Goal: Task Accomplishment & Management: Complete application form

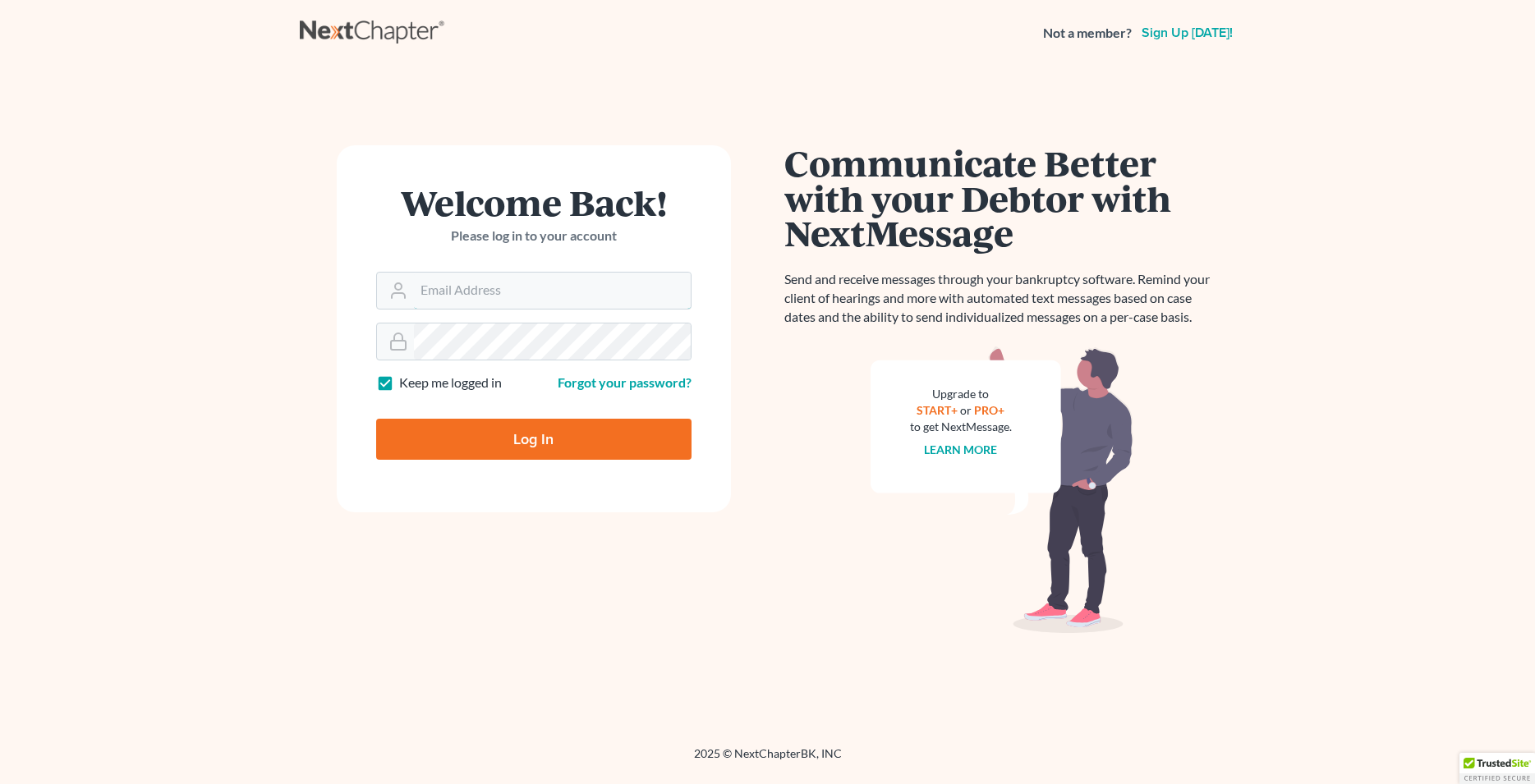
click at [504, 293] on input "Email Address" at bounding box center [552, 290] width 277 height 36
type input "[EMAIL_ADDRESS][DOMAIN_NAME]"
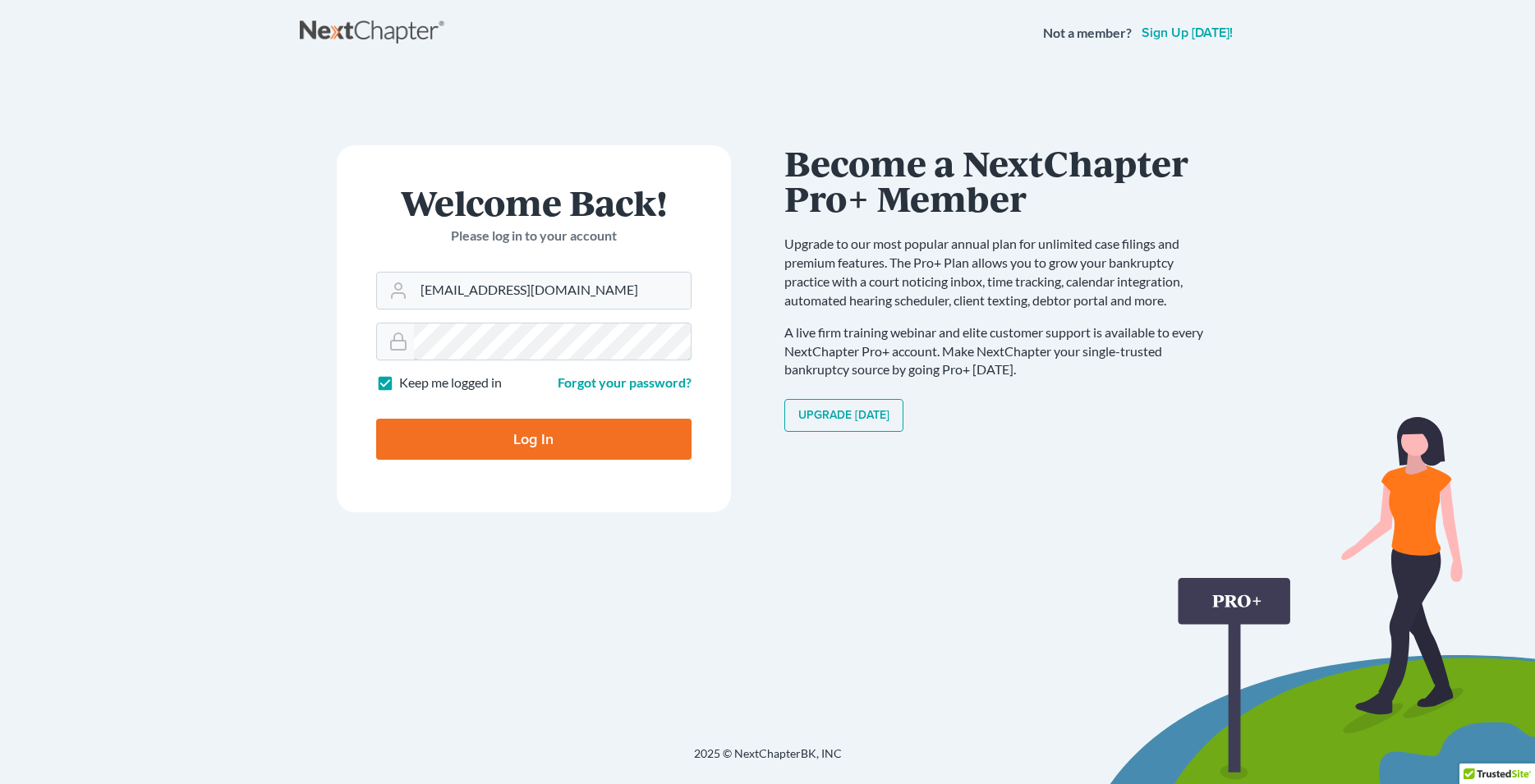
click at [376, 419] on input "Log In" at bounding box center [534, 440] width 315 height 41
type input "Thinking..."
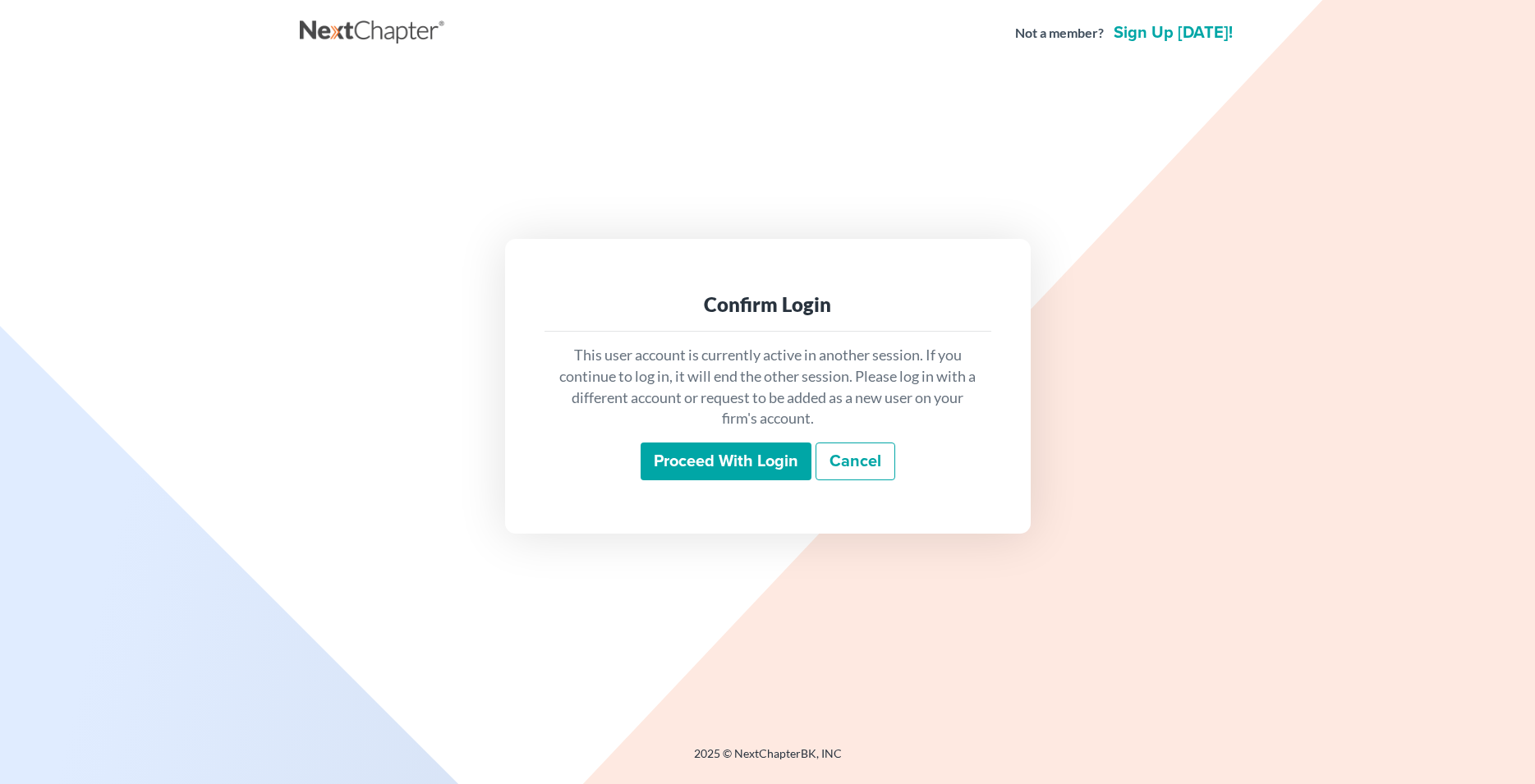
click at [752, 468] on input "Proceed with login" at bounding box center [726, 461] width 171 height 38
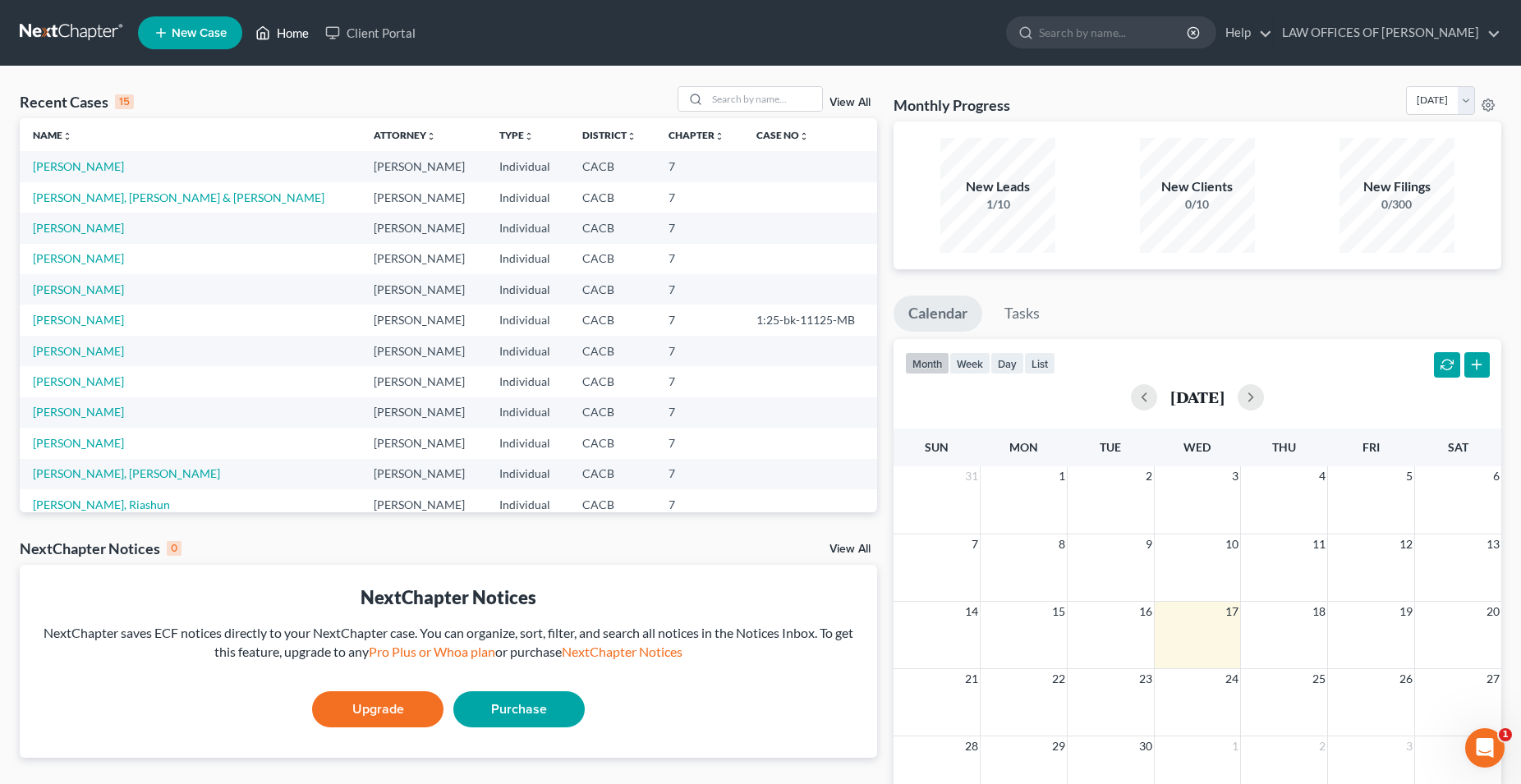
click at [293, 36] on link "Home" at bounding box center [282, 33] width 70 height 29
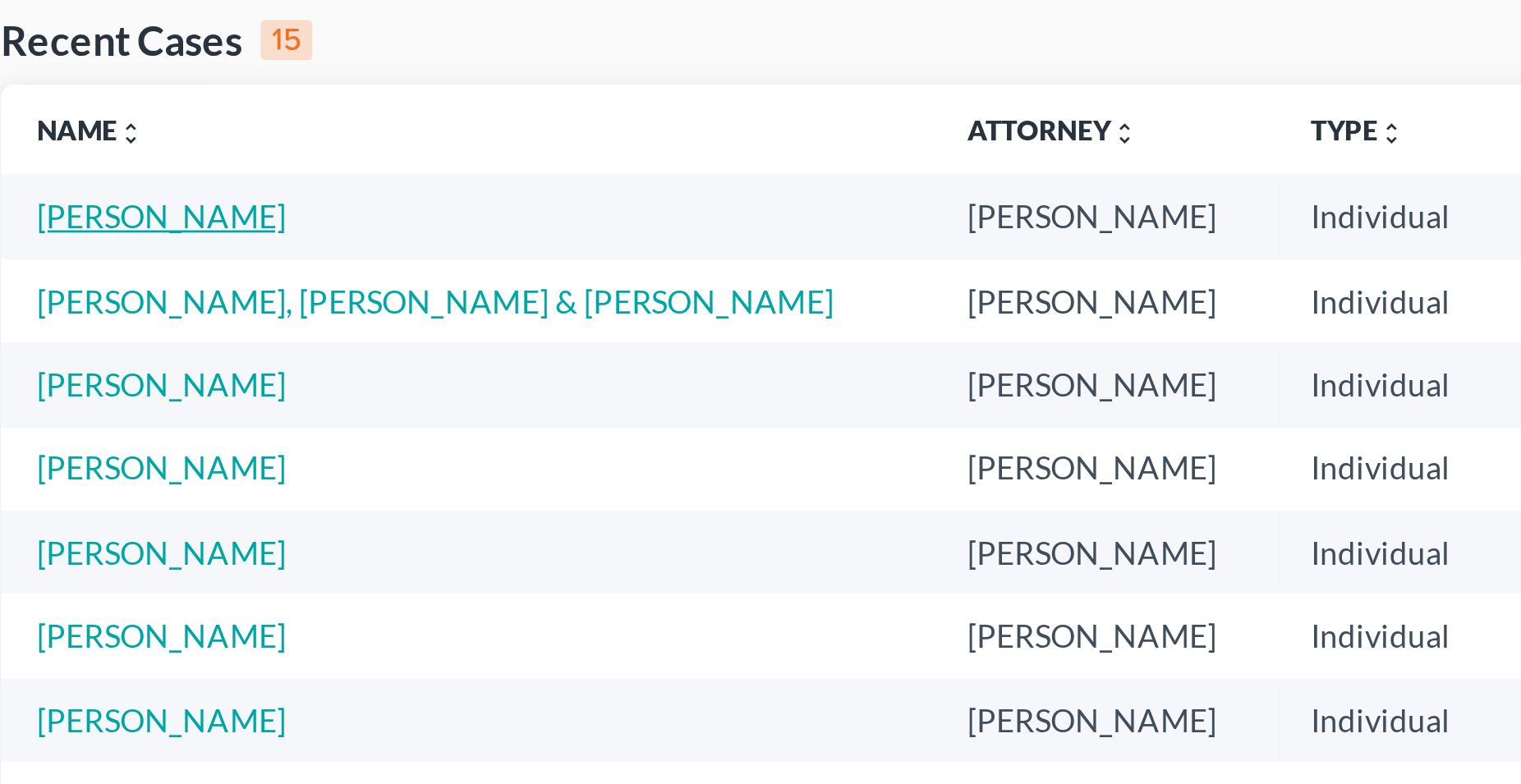
click at [101, 173] on link "[PERSON_NAME]" at bounding box center [79, 166] width 91 height 14
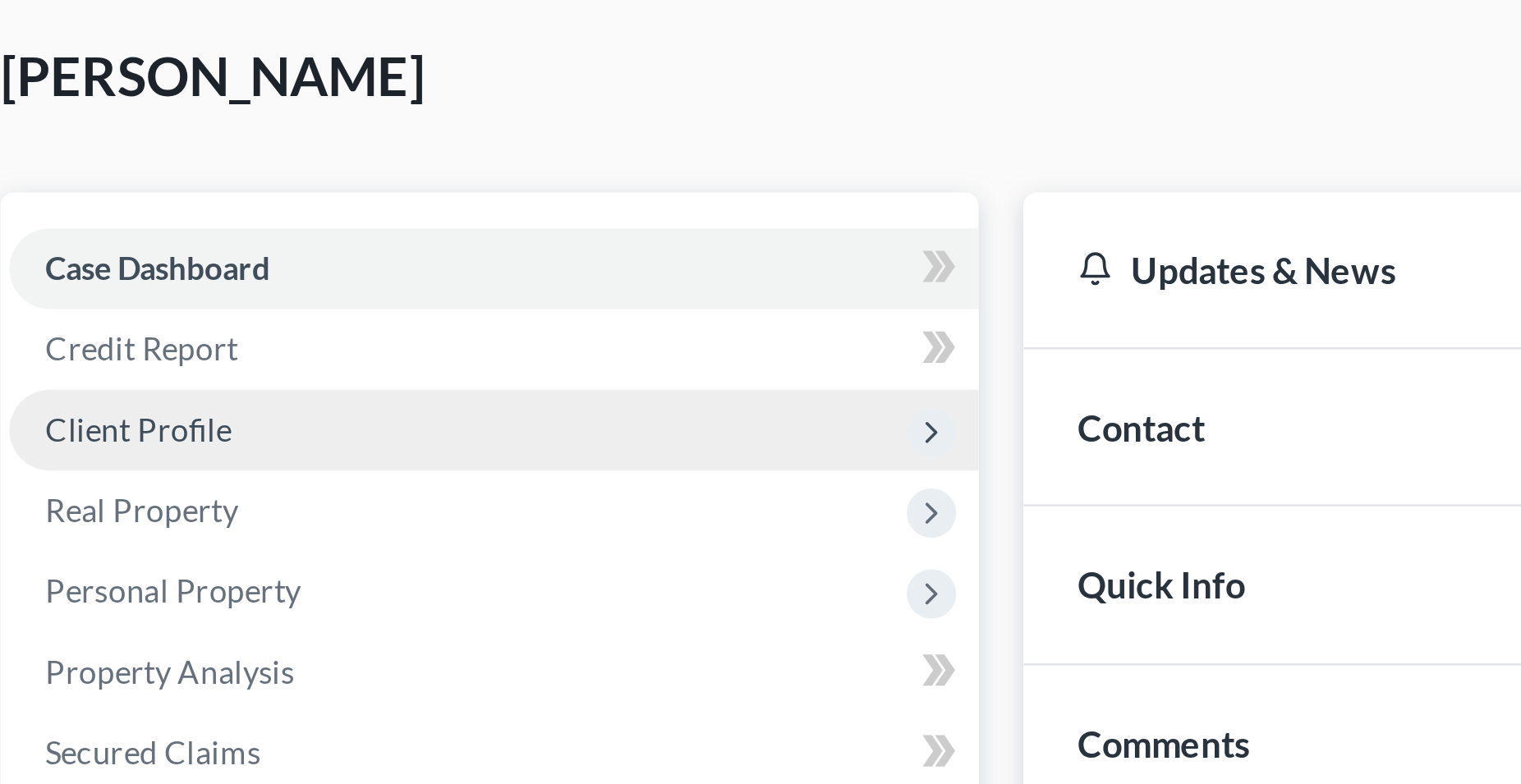
click at [91, 244] on span "Client Profile" at bounding box center [70, 245] width 68 height 14
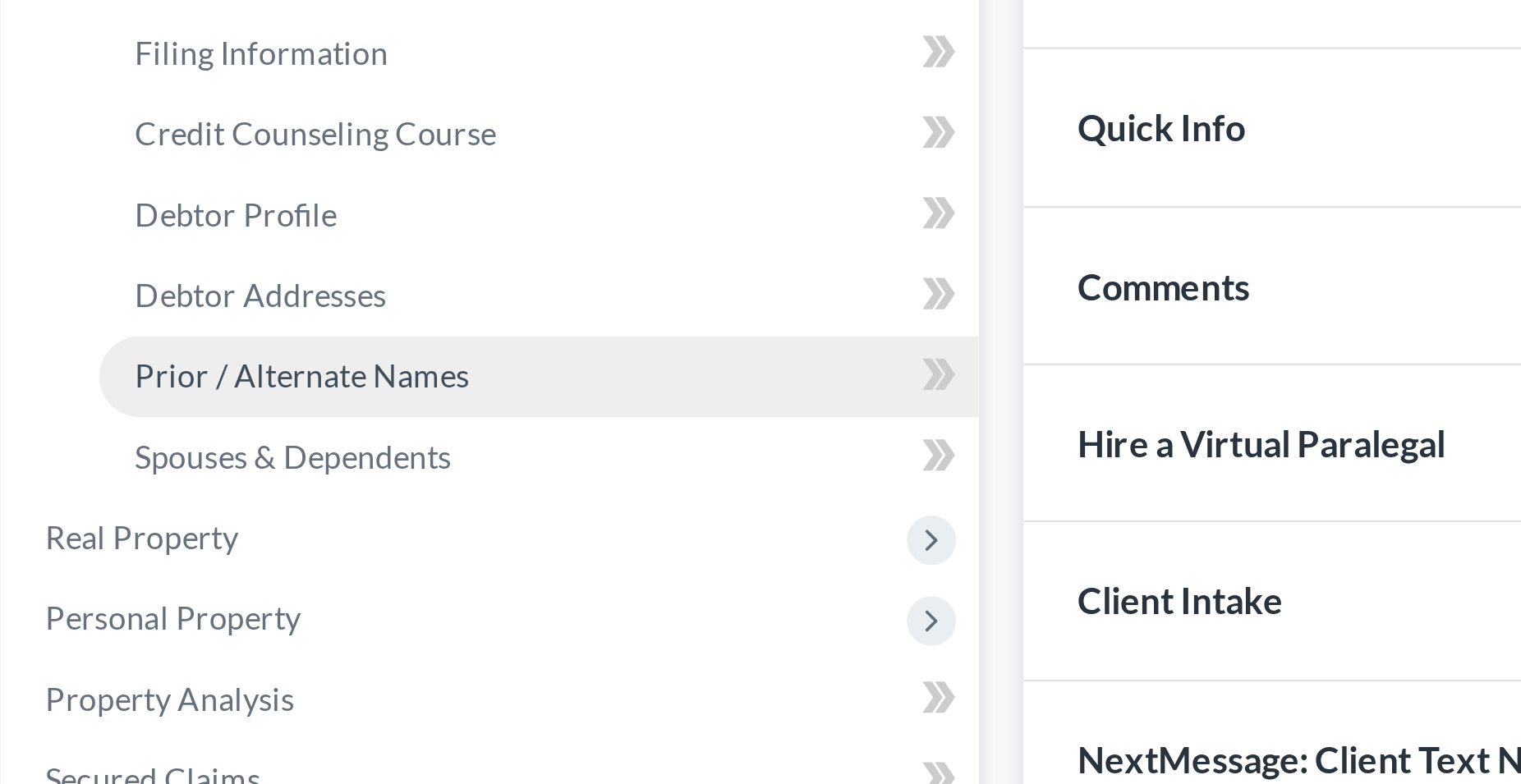
click at [144, 394] on span "Prior / Alternate Names" at bounding box center [130, 392] width 122 height 14
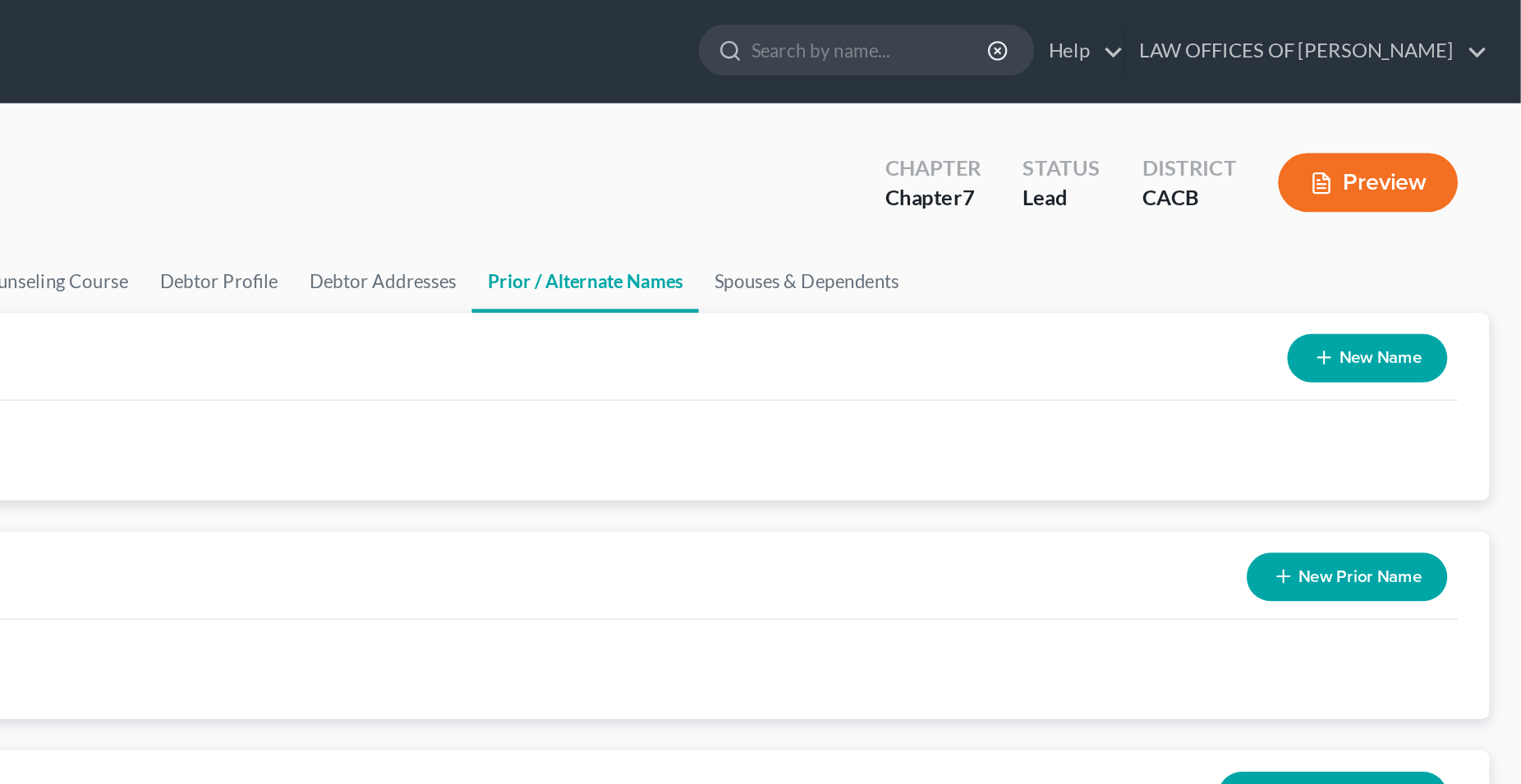
click at [1423, 227] on button "New Name" at bounding box center [1425, 225] width 100 height 30
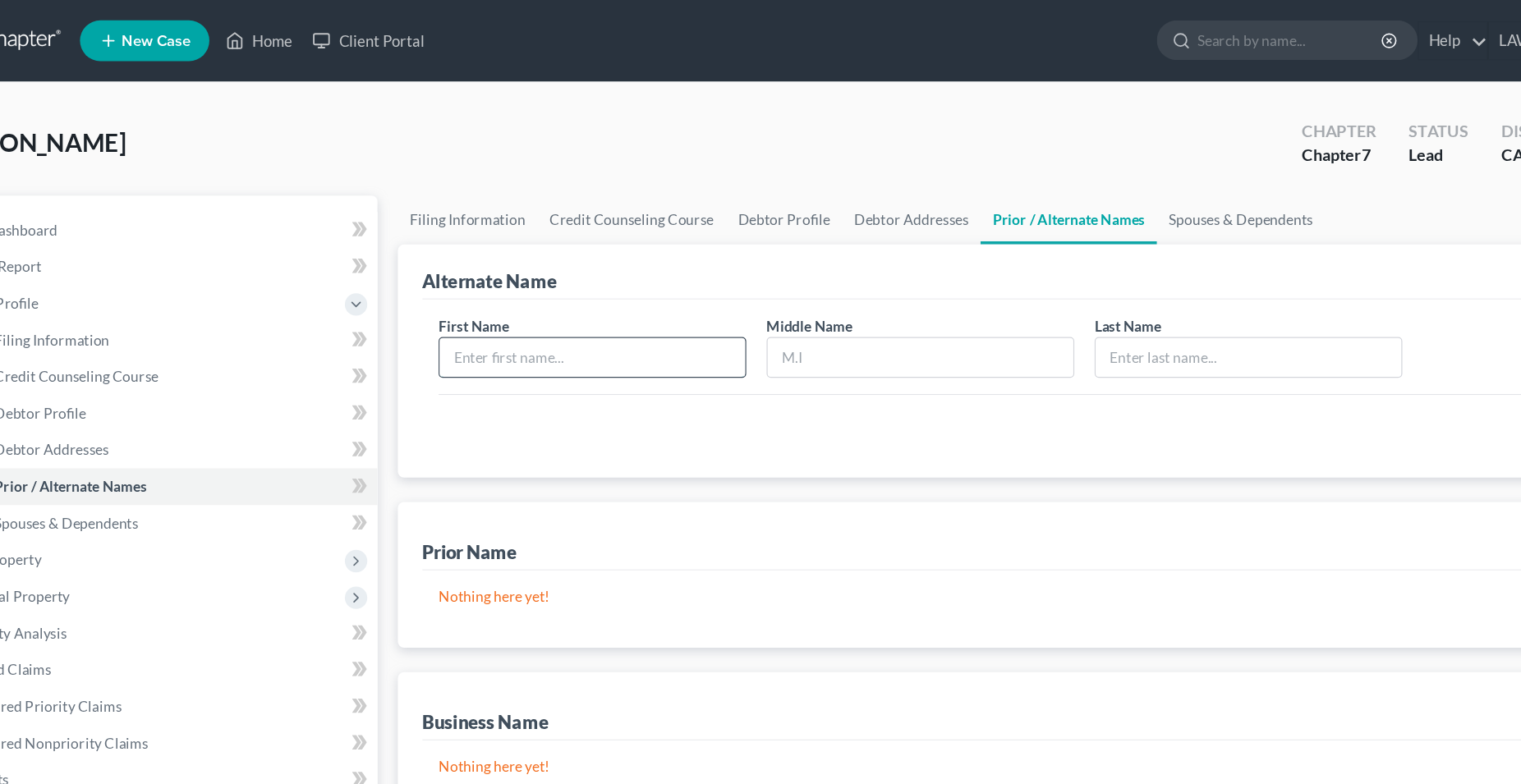
click at [552, 290] on input "text" at bounding box center [551, 288] width 247 height 31
type input "Diluvina"
click at [991, 284] on input "text" at bounding box center [1080, 288] width 247 height 31
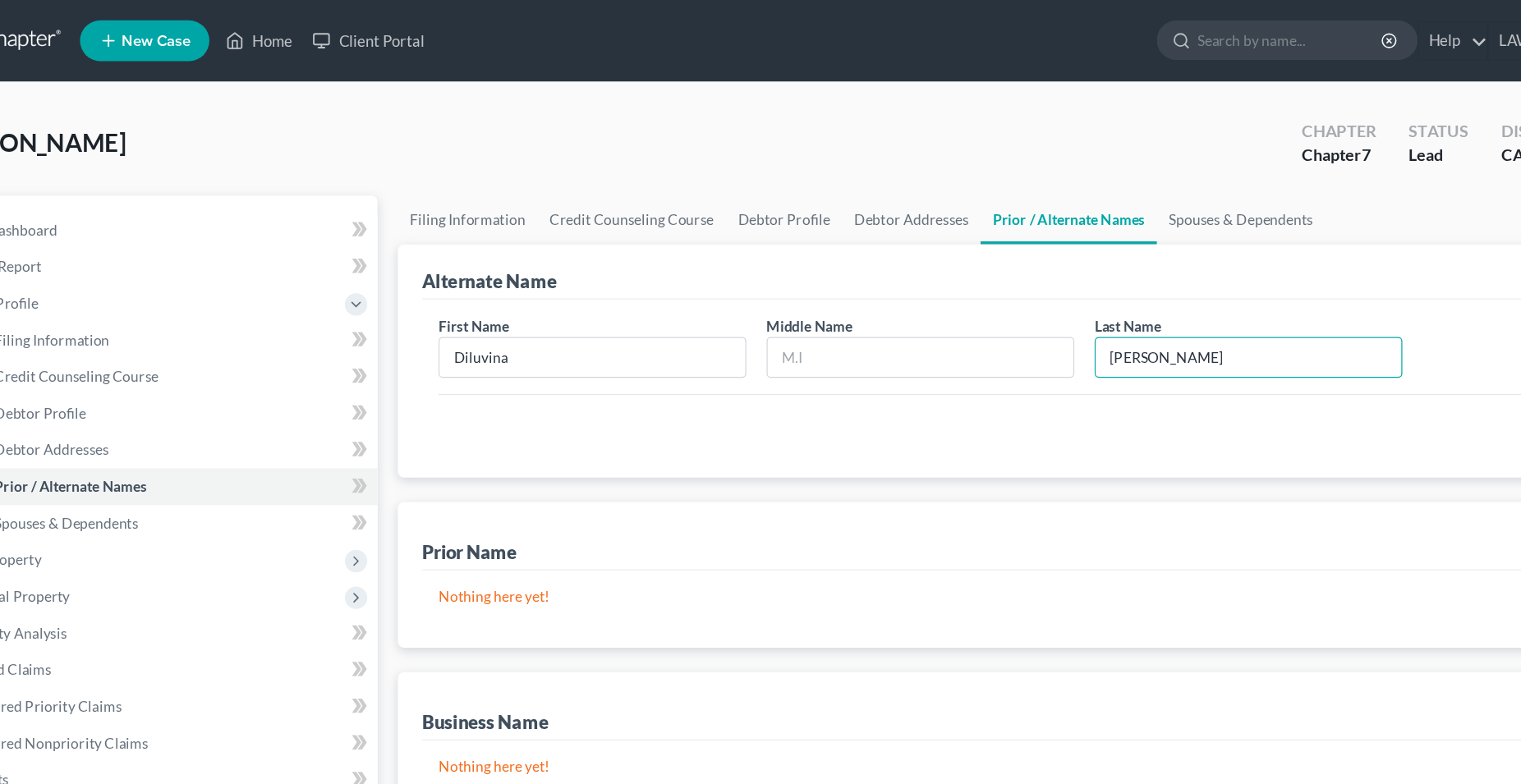
type input "Amador"
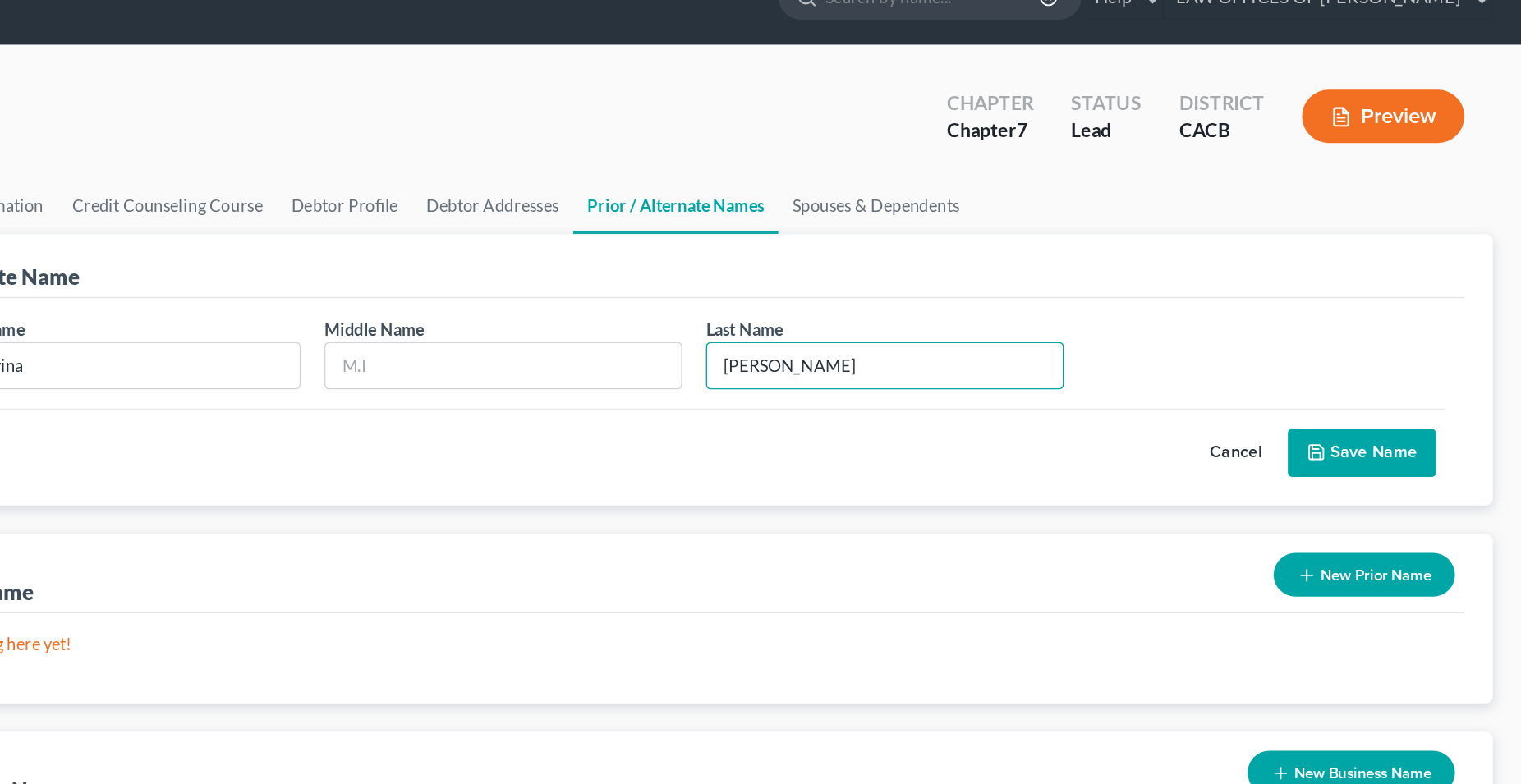
click at [1400, 348] on button "Save Name" at bounding box center [1411, 349] width 103 height 35
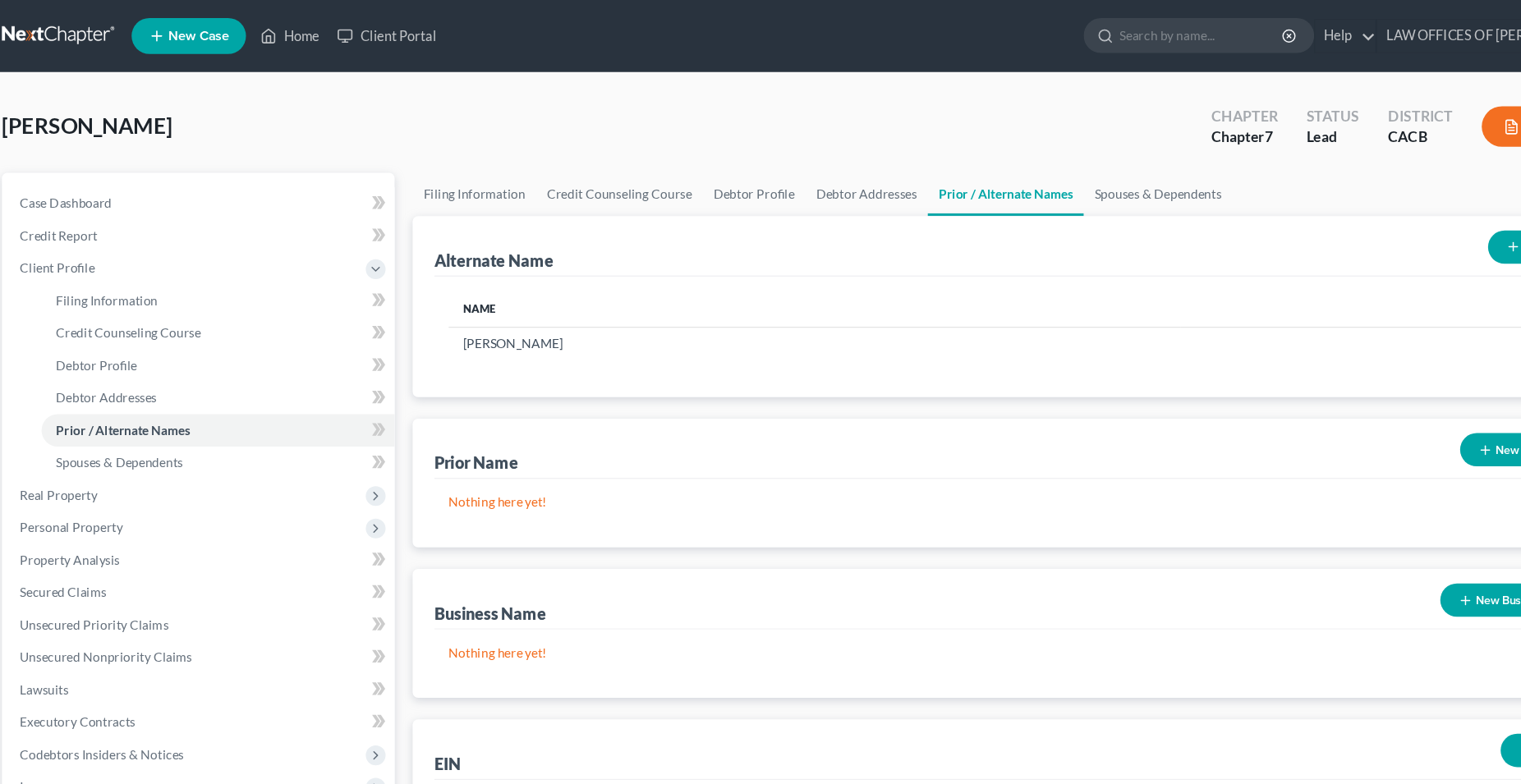
click at [1386, 219] on button "New Name" at bounding box center [1425, 225] width 100 height 30
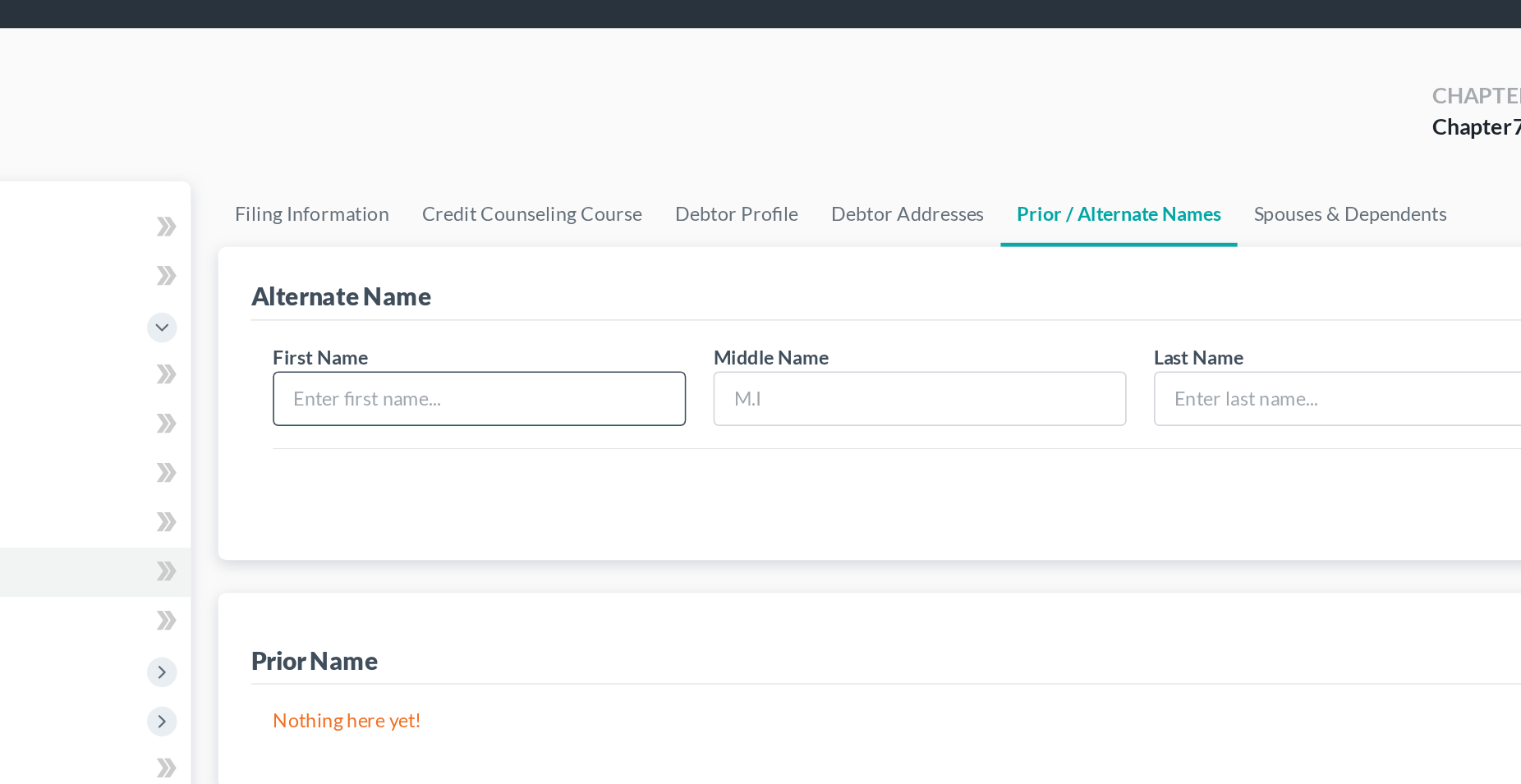
click at [497, 287] on input "text" at bounding box center [551, 288] width 247 height 31
type input "Diluvina"
click at [971, 291] on input "text" at bounding box center [1080, 288] width 247 height 31
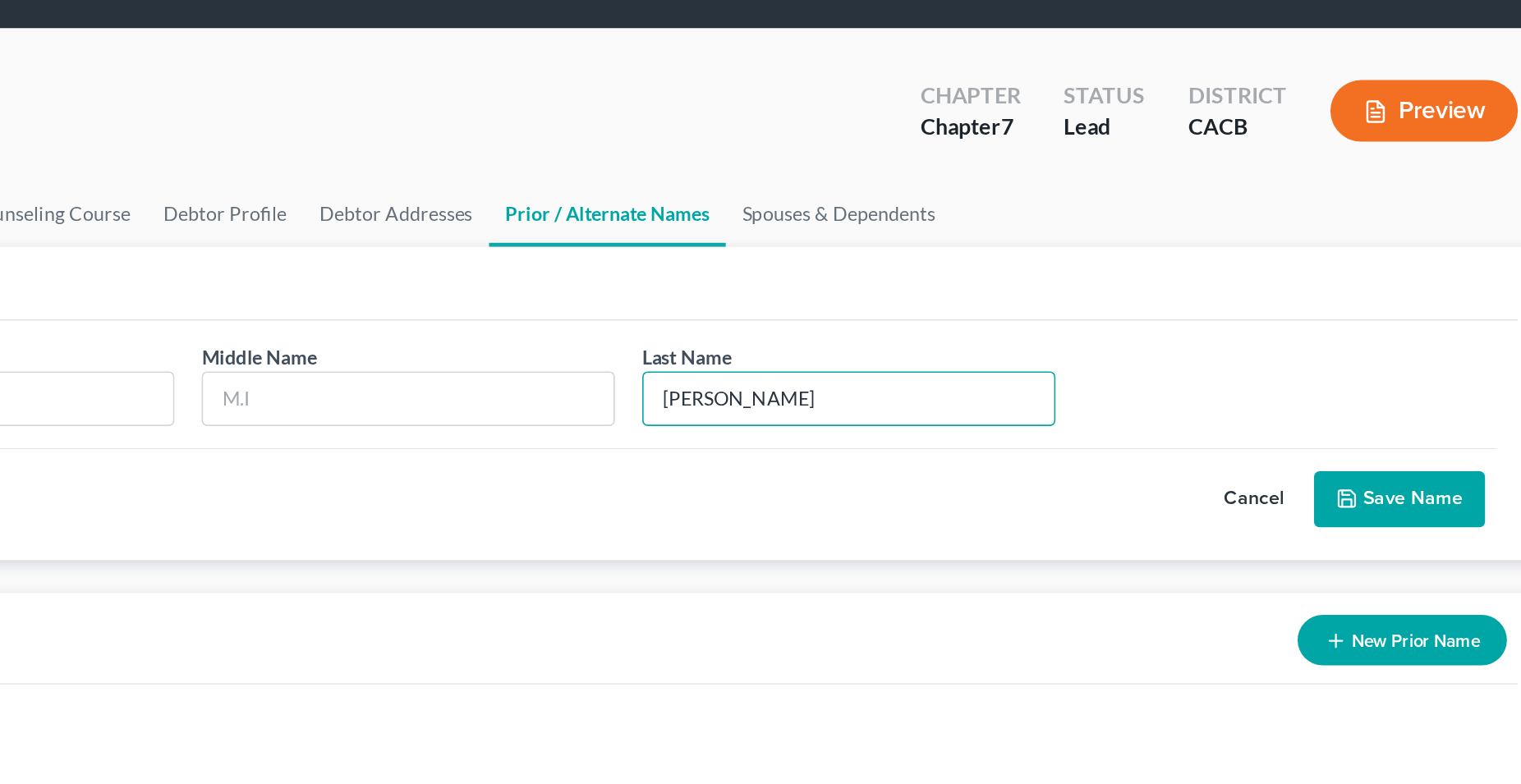
type input "Amador-Dena"
click at [1390, 351] on button "Save Name" at bounding box center [1411, 349] width 103 height 35
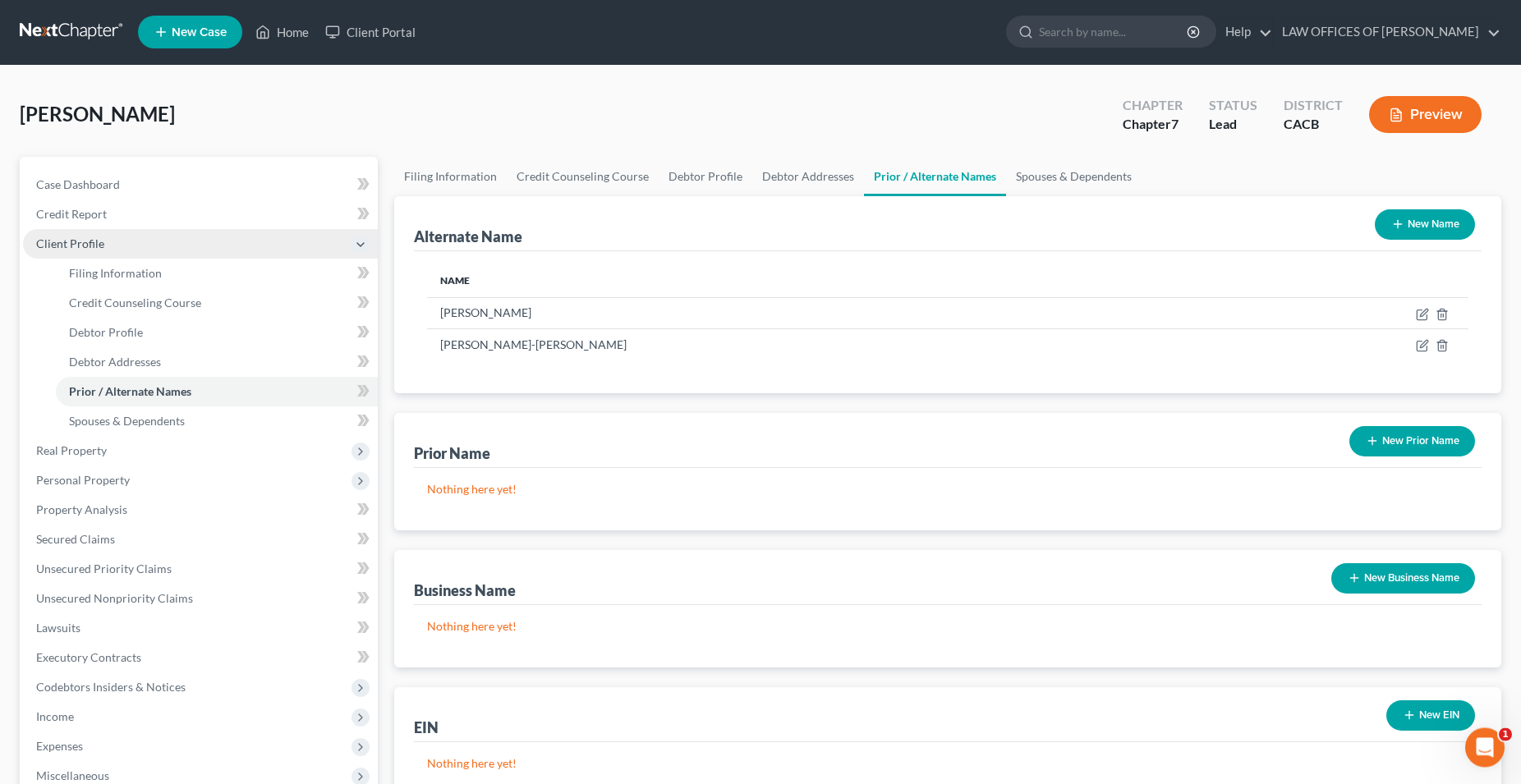
click at [92, 245] on span "Client Profile" at bounding box center [70, 245] width 68 height 14
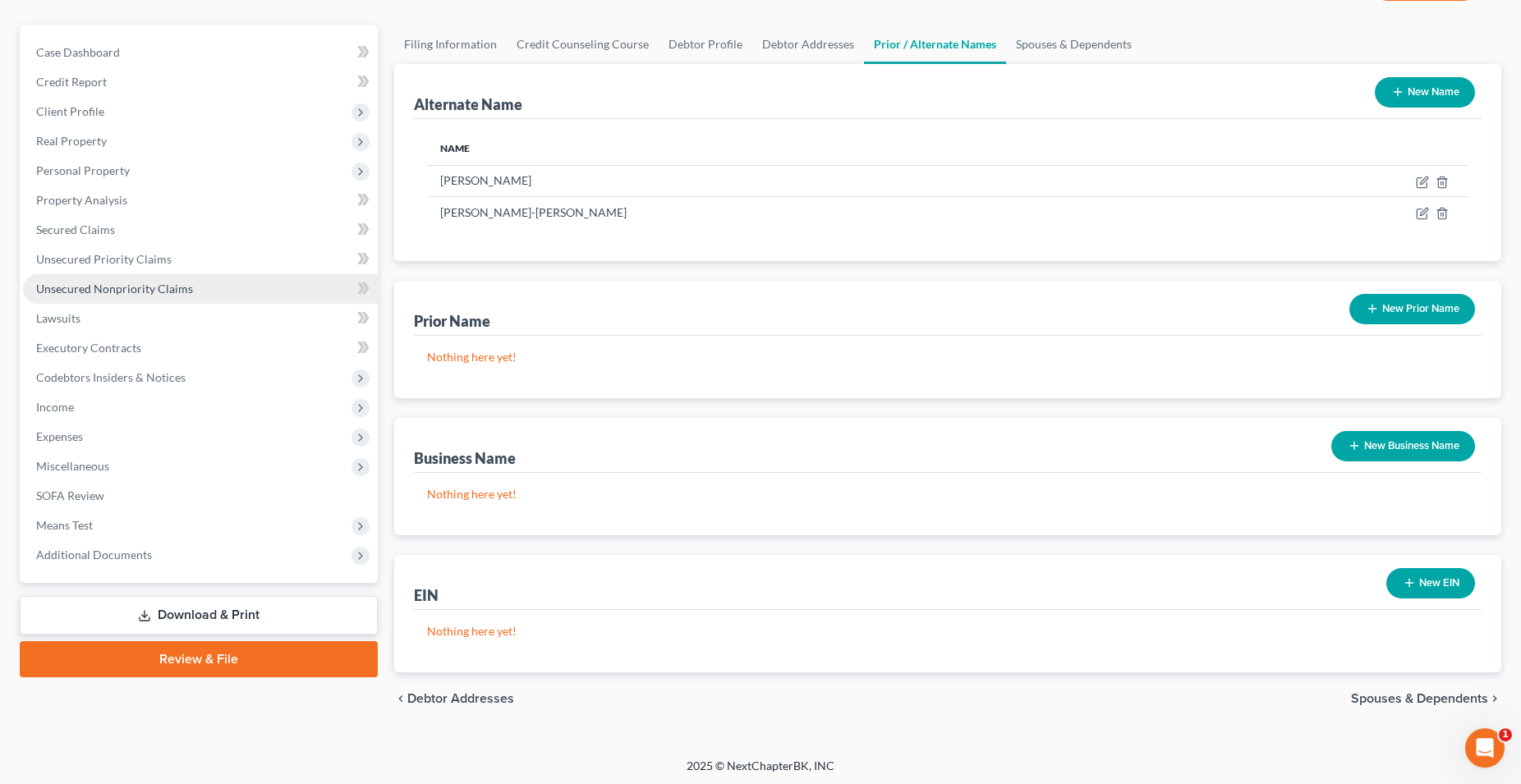
scroll to position [136, 0]
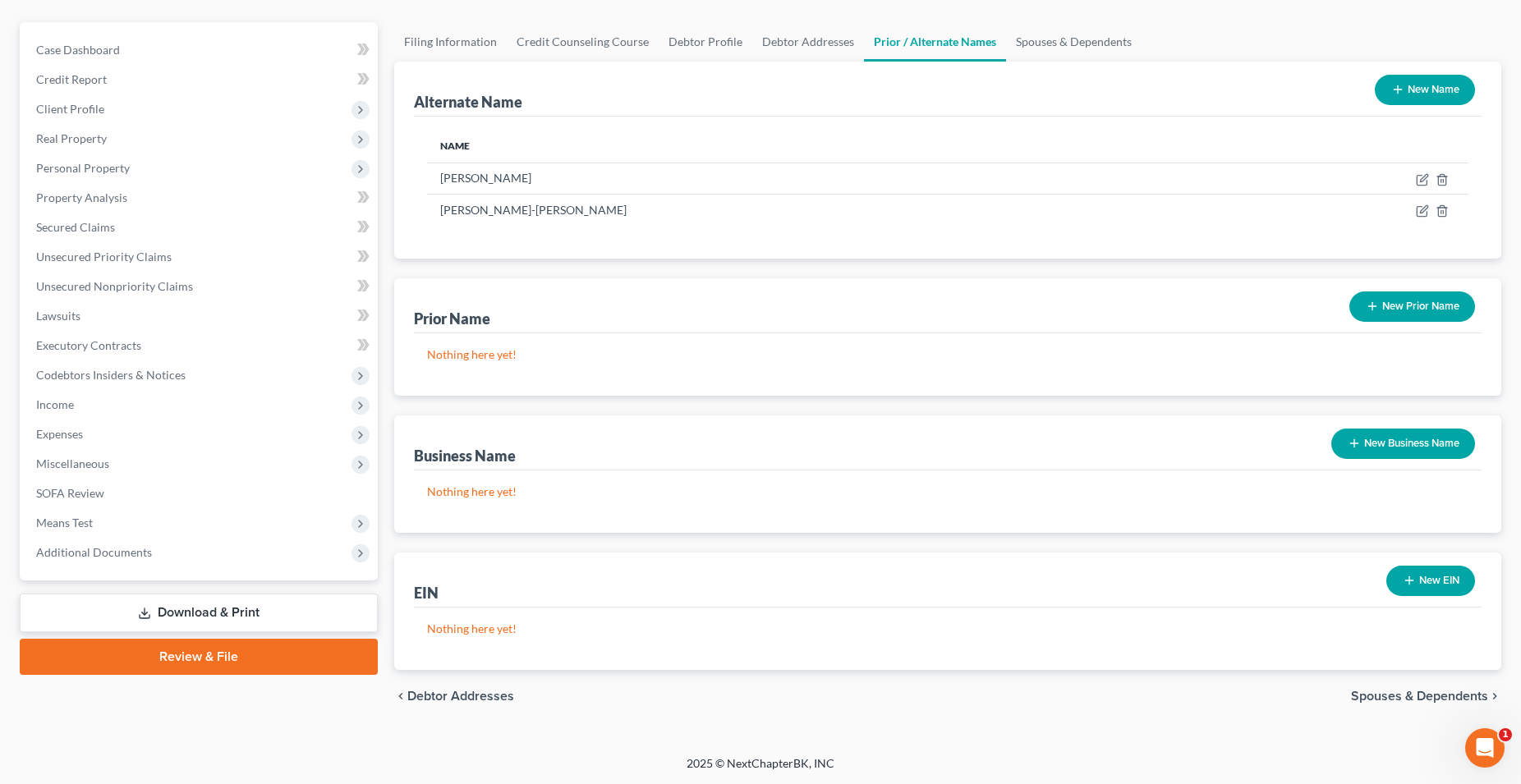
click at [264, 610] on link "Download & Print" at bounding box center [198, 613] width 358 height 39
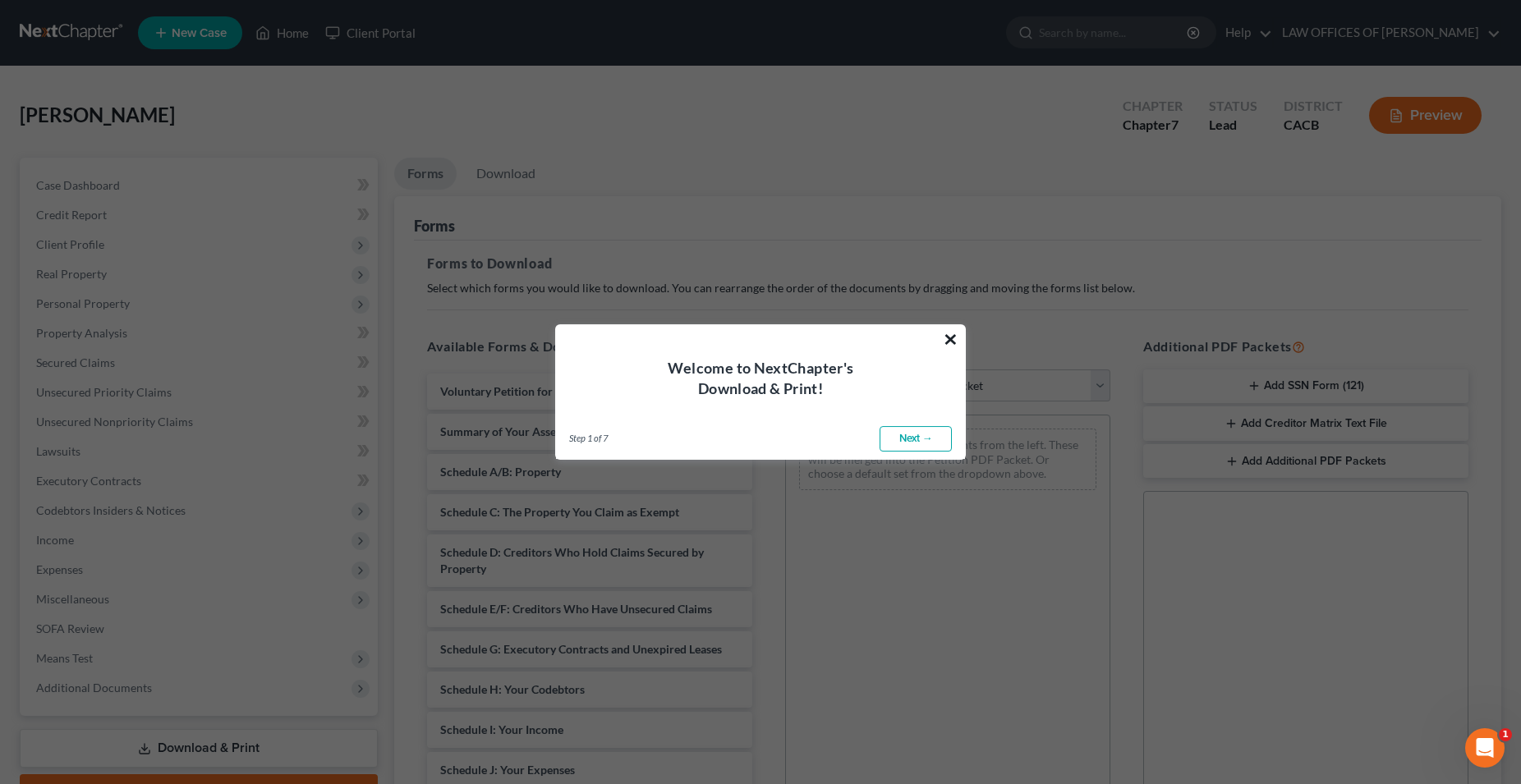
click at [952, 338] on button "×" at bounding box center [950, 339] width 16 height 26
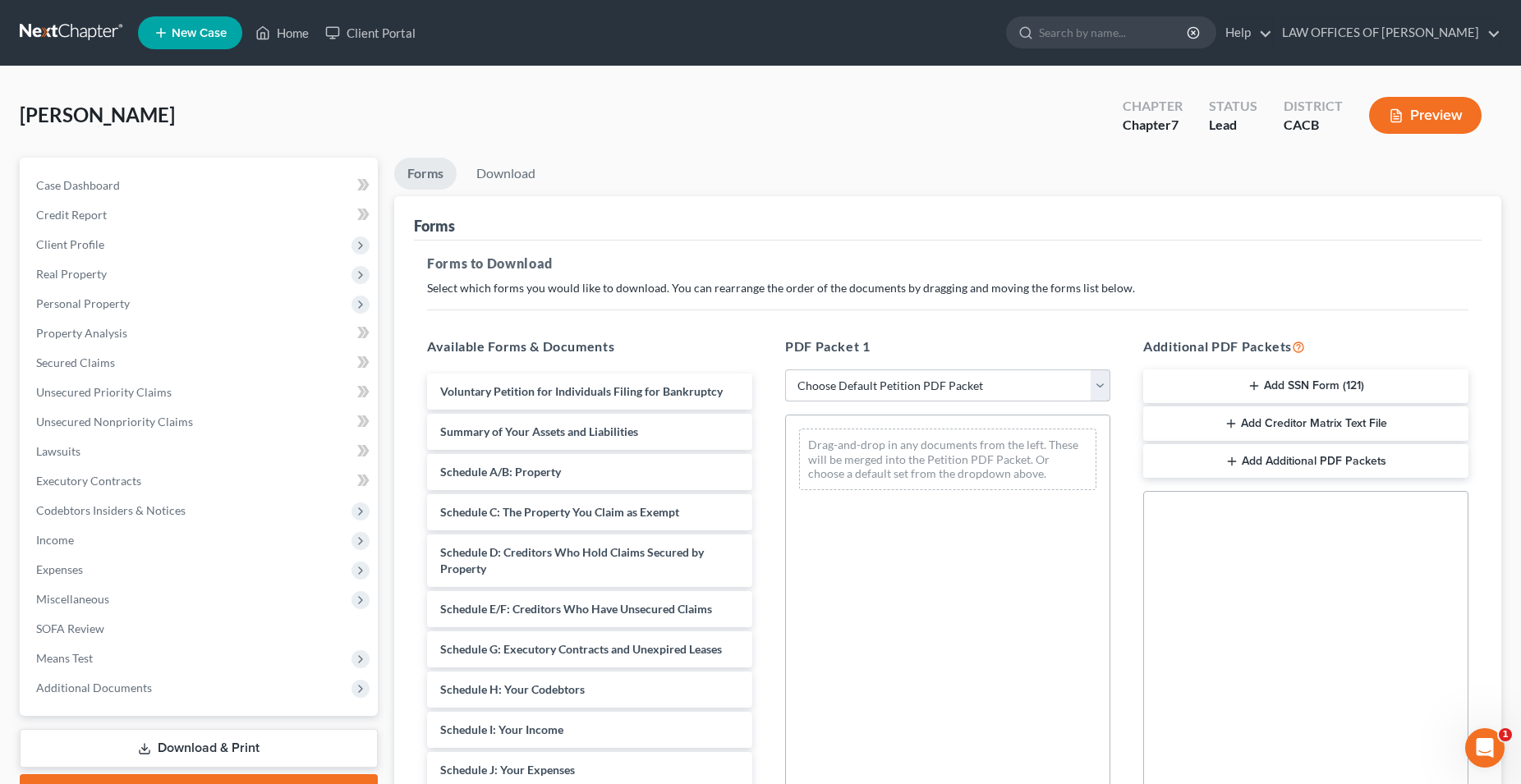
click at [785, 370] on select "Choose Default Petition PDF Packet Complete Bankruptcy Petition (all forms and …" at bounding box center [947, 386] width 325 height 33
select select "0"
click option "Complete Bankruptcy Petition (all forms and schedules)" at bounding box center [0, 0] width 0 height 0
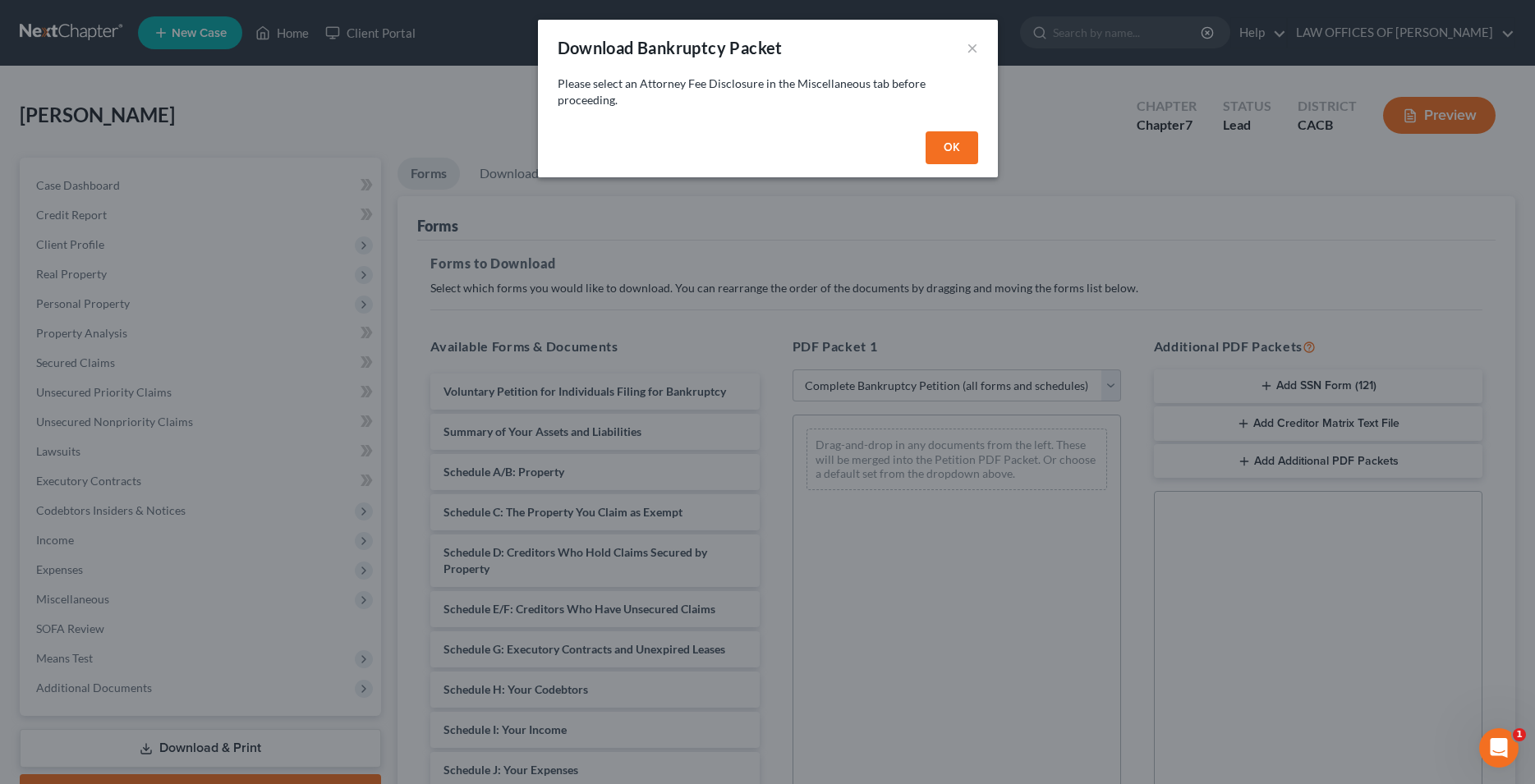
click at [942, 143] on button "OK" at bounding box center [952, 147] width 52 height 33
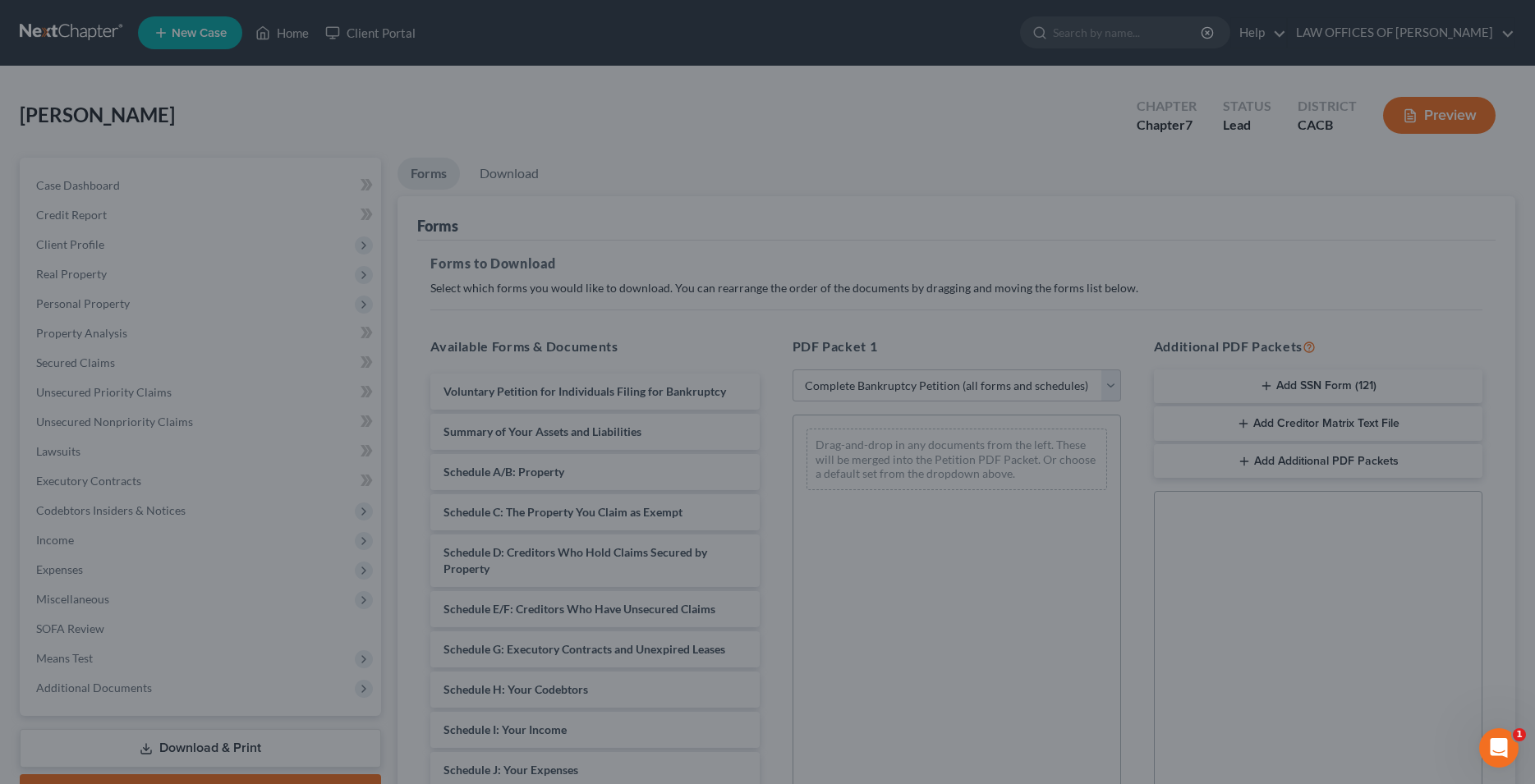
select select
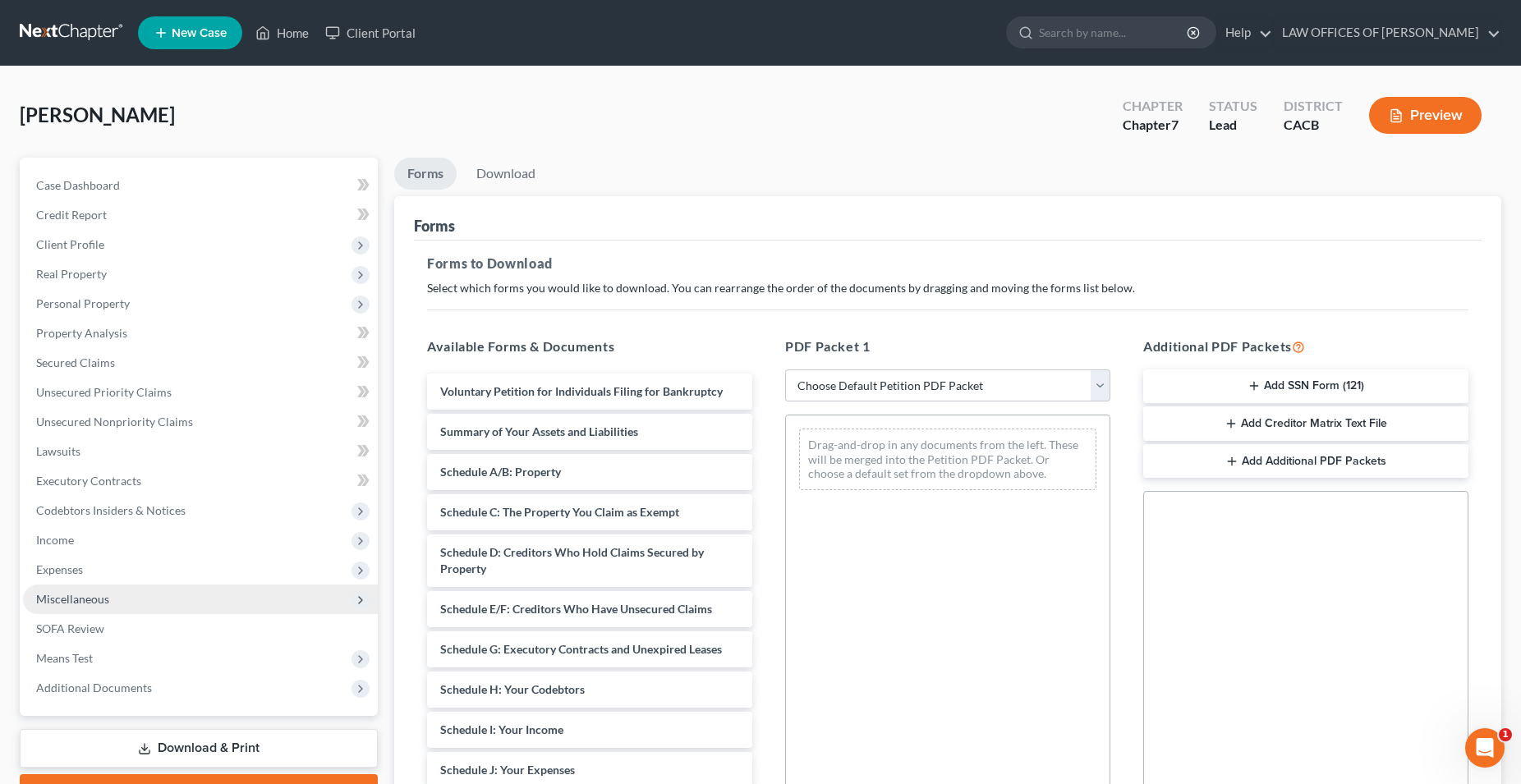
click at [96, 604] on span "Miscellaneous" at bounding box center [72, 599] width 73 height 14
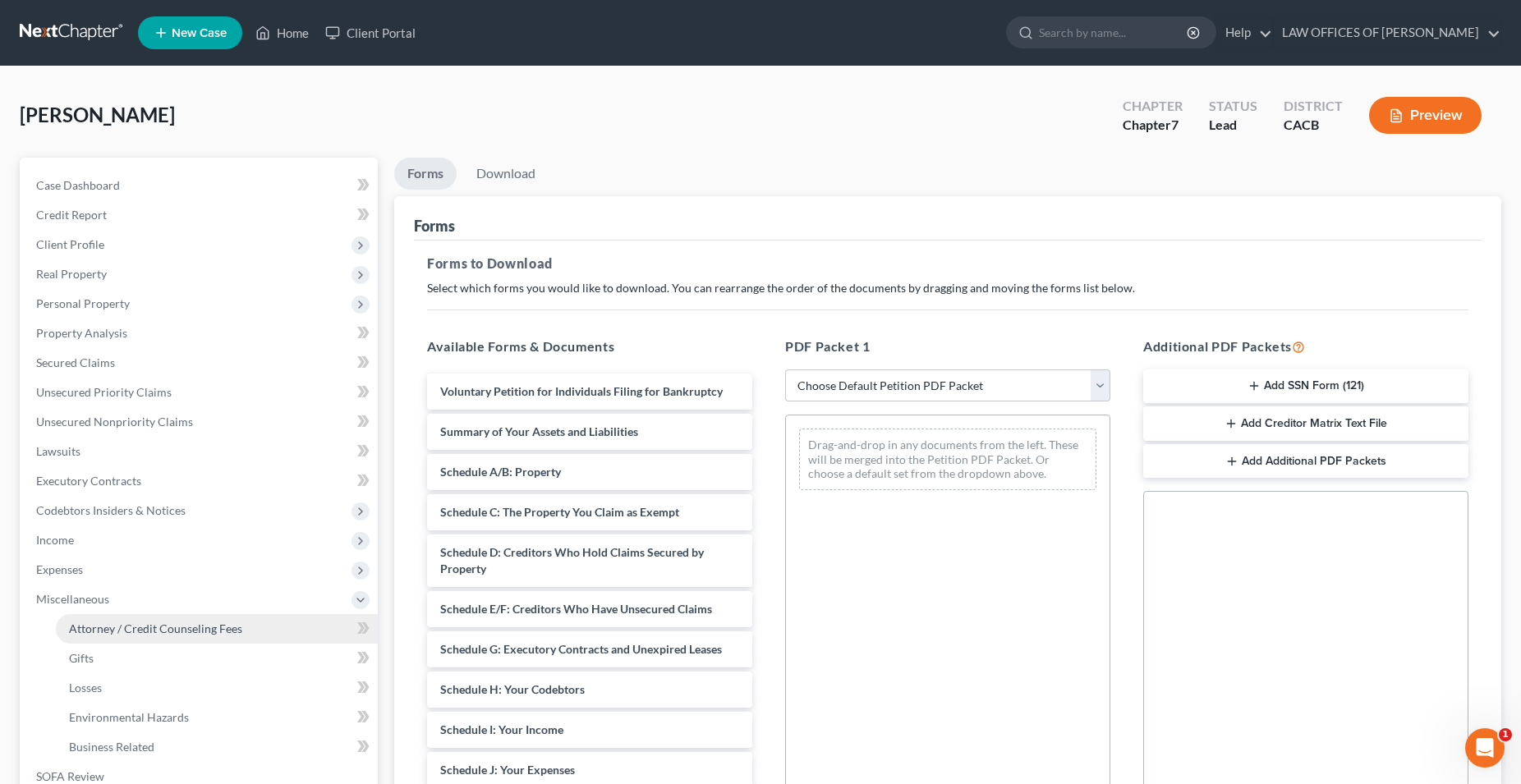
click at [116, 626] on span "Attorney / Credit Counseling Fees" at bounding box center [155, 629] width 174 height 14
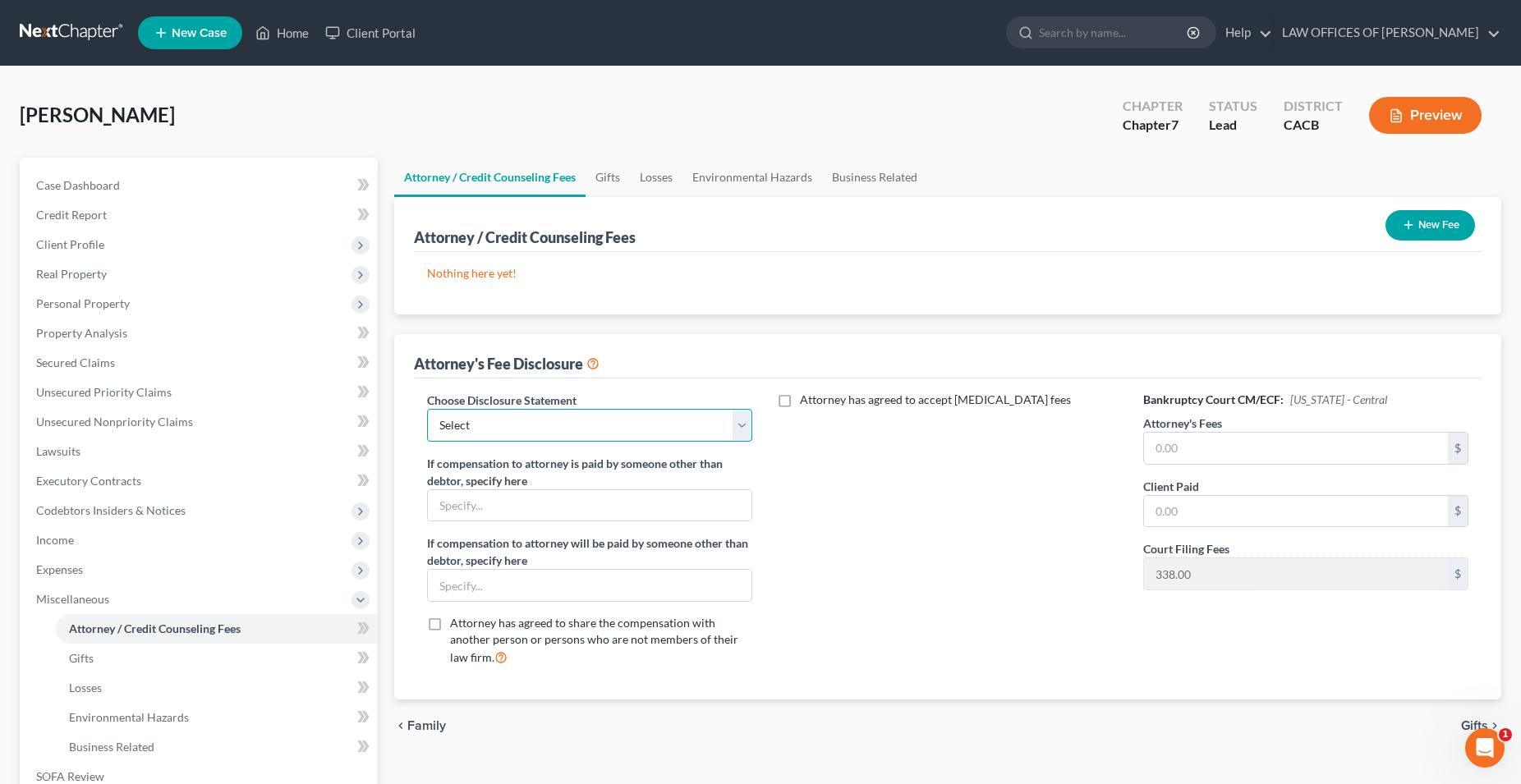
click at [427, 408] on select "Select Attorney Fees" at bounding box center [589, 425] width 325 height 33
select select "0"
click option "Attorney Fees" at bounding box center [0, 0] width 0 height 0
click at [1406, 226] on icon "button" at bounding box center [1409, 225] width 14 height 14
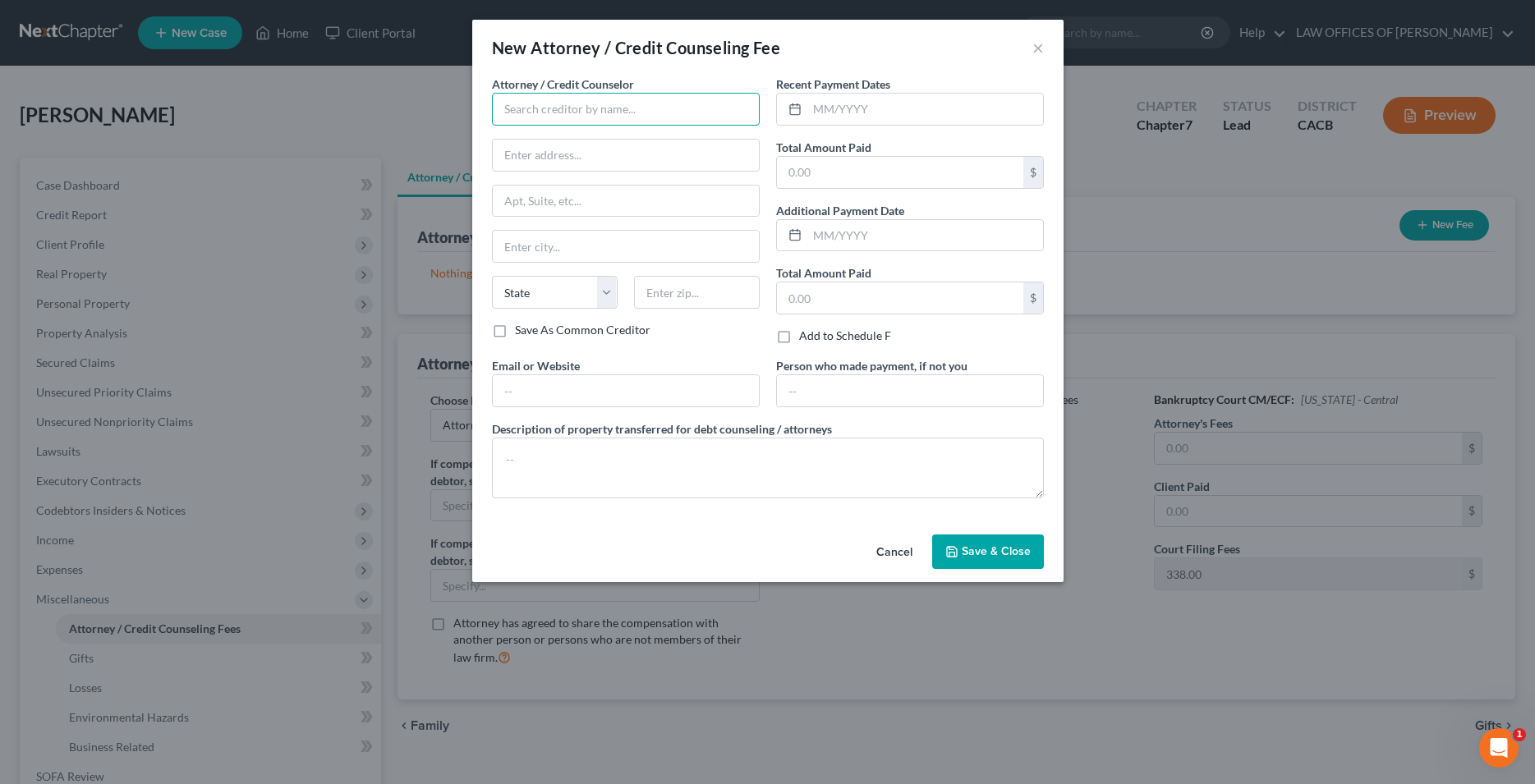
click at [634, 104] on input "text" at bounding box center [626, 110] width 268 height 33
click at [634, 143] on div "GLENN WARD CALSADA, ESQ." at bounding box center [590, 138] width 171 height 16
type input "GLENN WARD CALSADA, ESQ."
type input "100 N. Brand Boulevard"
type input "SUITE #322"
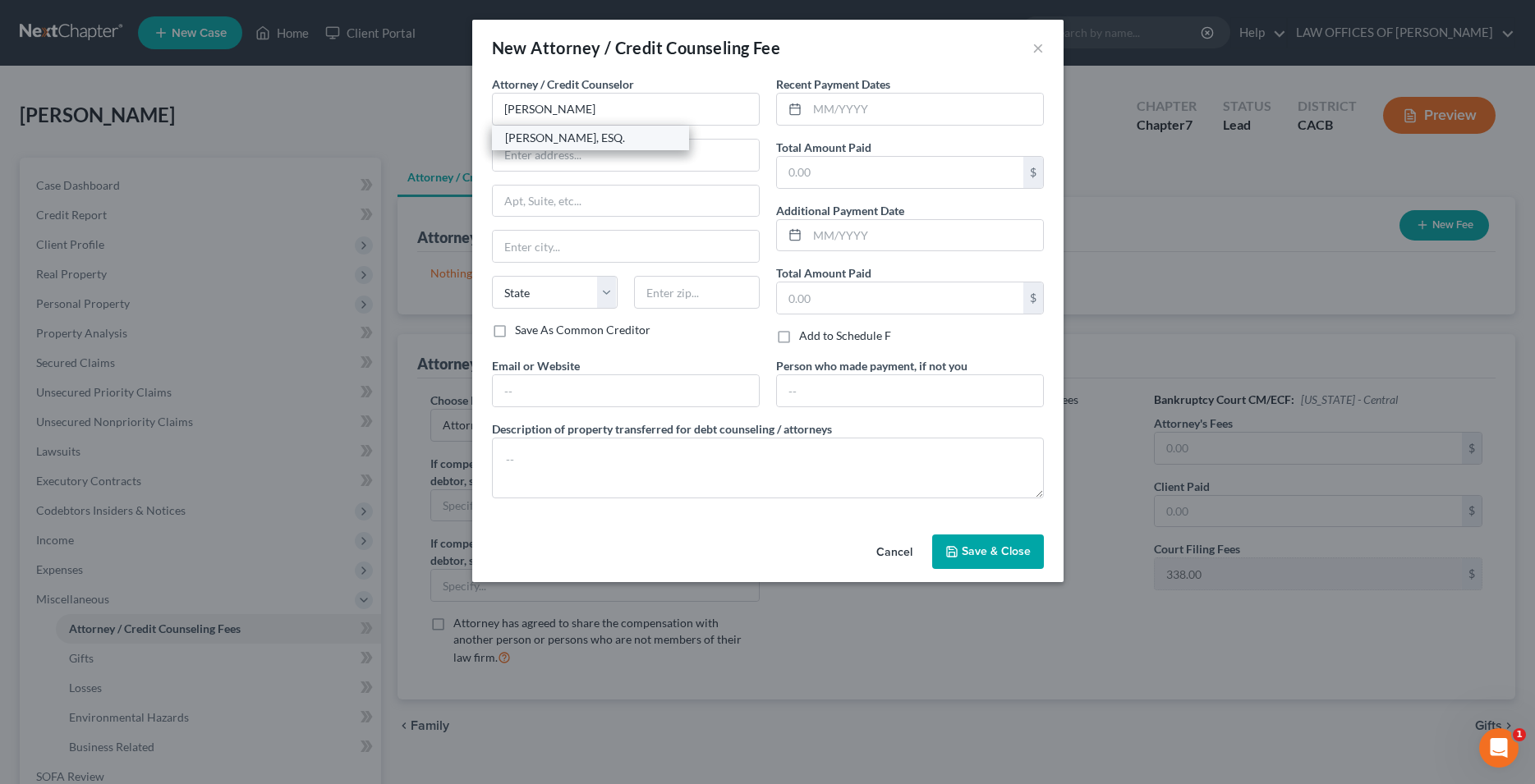
type input "Glendale"
select select "4"
type input "91203"
click at [579, 388] on input "text" at bounding box center [626, 391] width 266 height 31
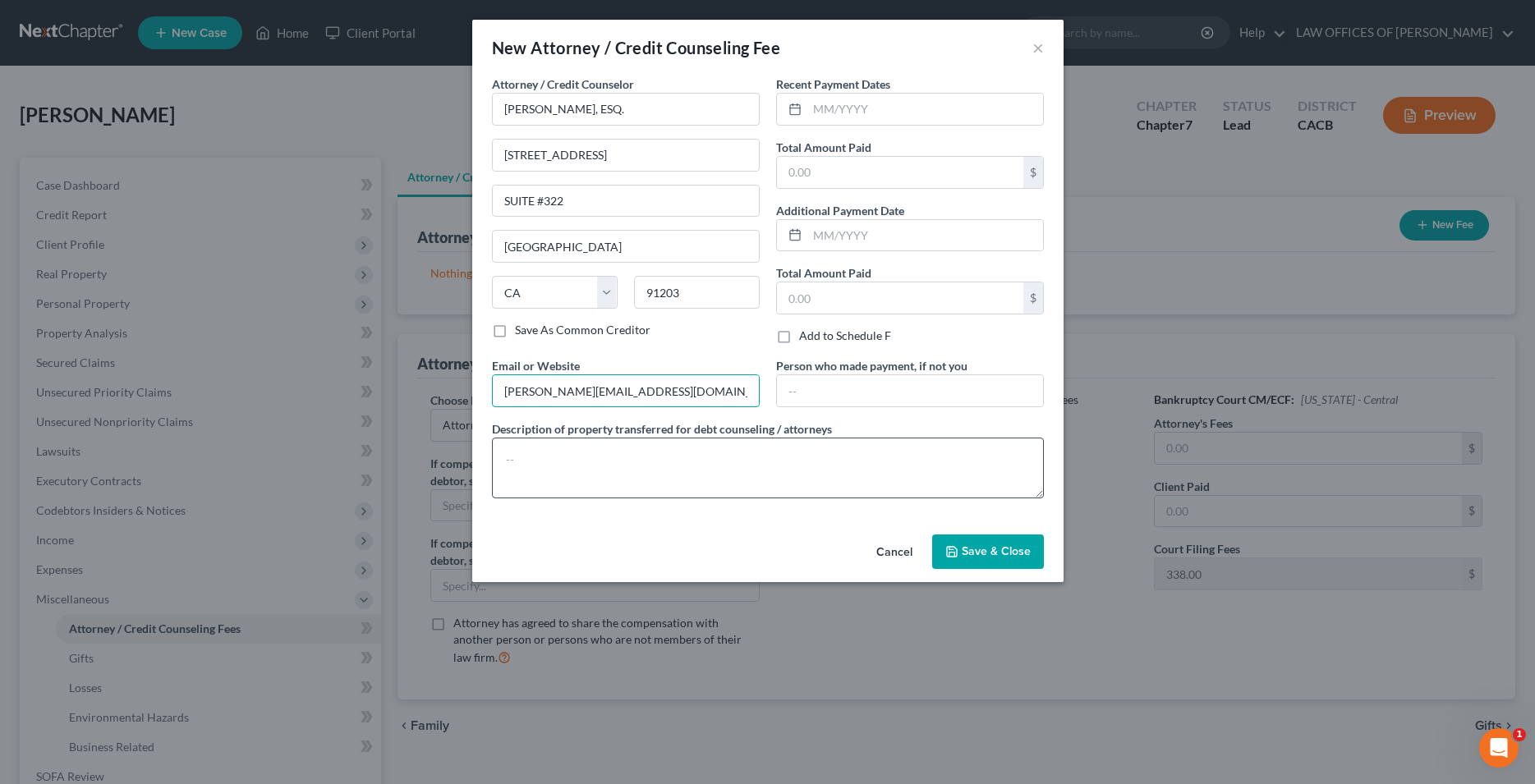
type input "glenn@calsadalaw.com"
click at [588, 458] on textarea at bounding box center [768, 468] width 552 height 61
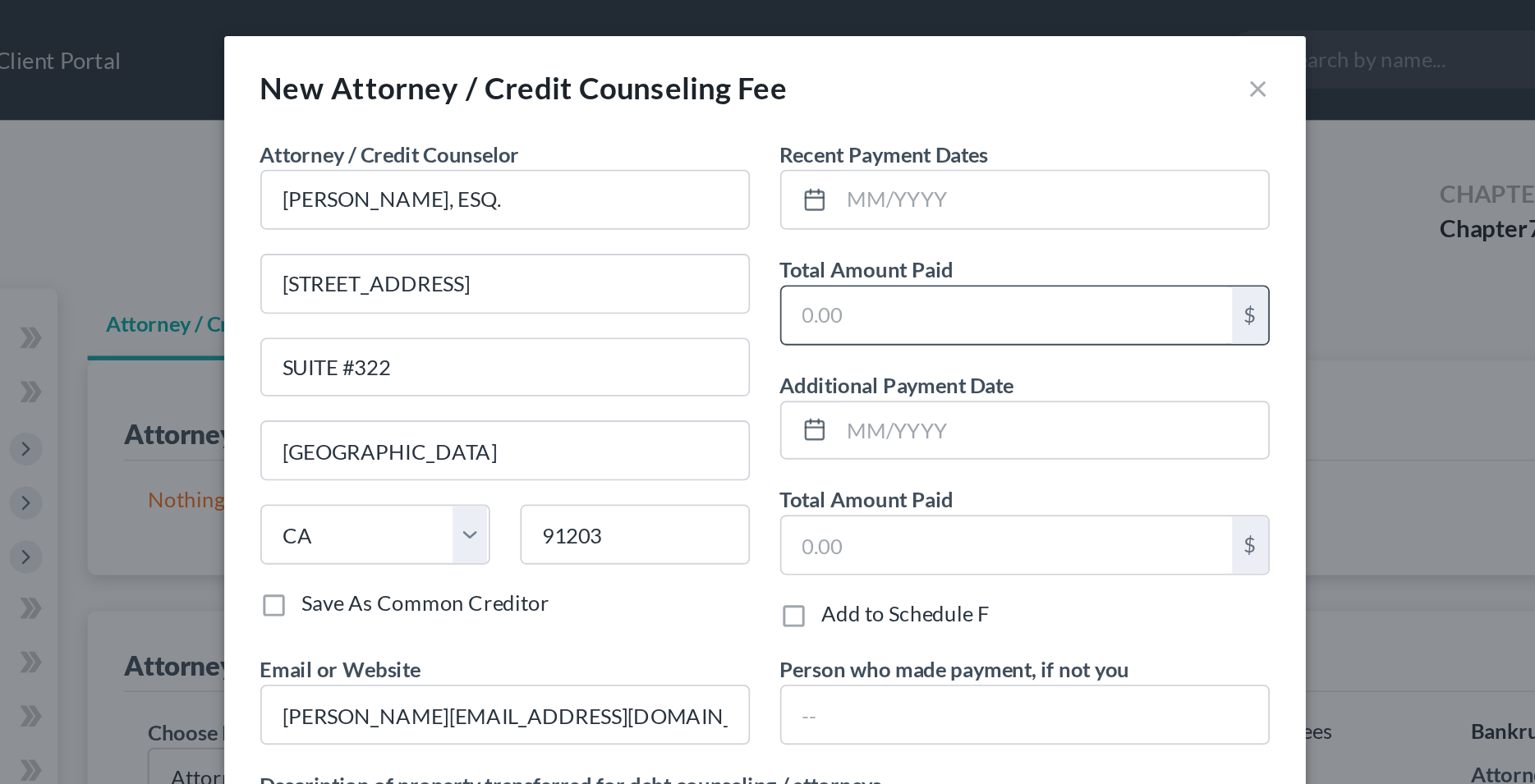
type textarea "Attorney Fees $1662 + Filing Fees $338"
click at [844, 164] on input "text" at bounding box center [900, 173] width 246 height 31
click at [840, 169] on input "text" at bounding box center [900, 173] width 246 height 31
type input "2"
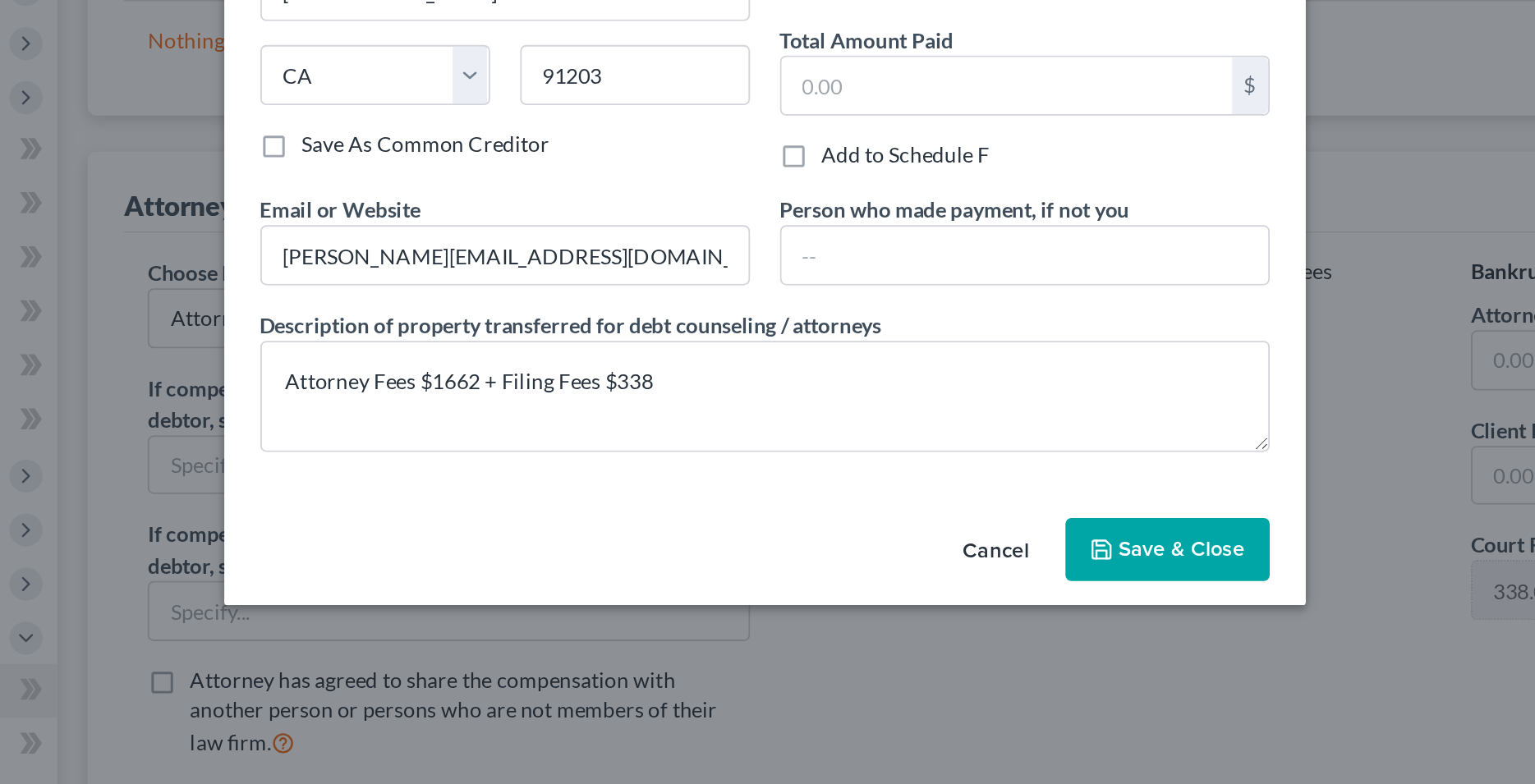
click at [978, 557] on span "Save & Close" at bounding box center [996, 551] width 69 height 14
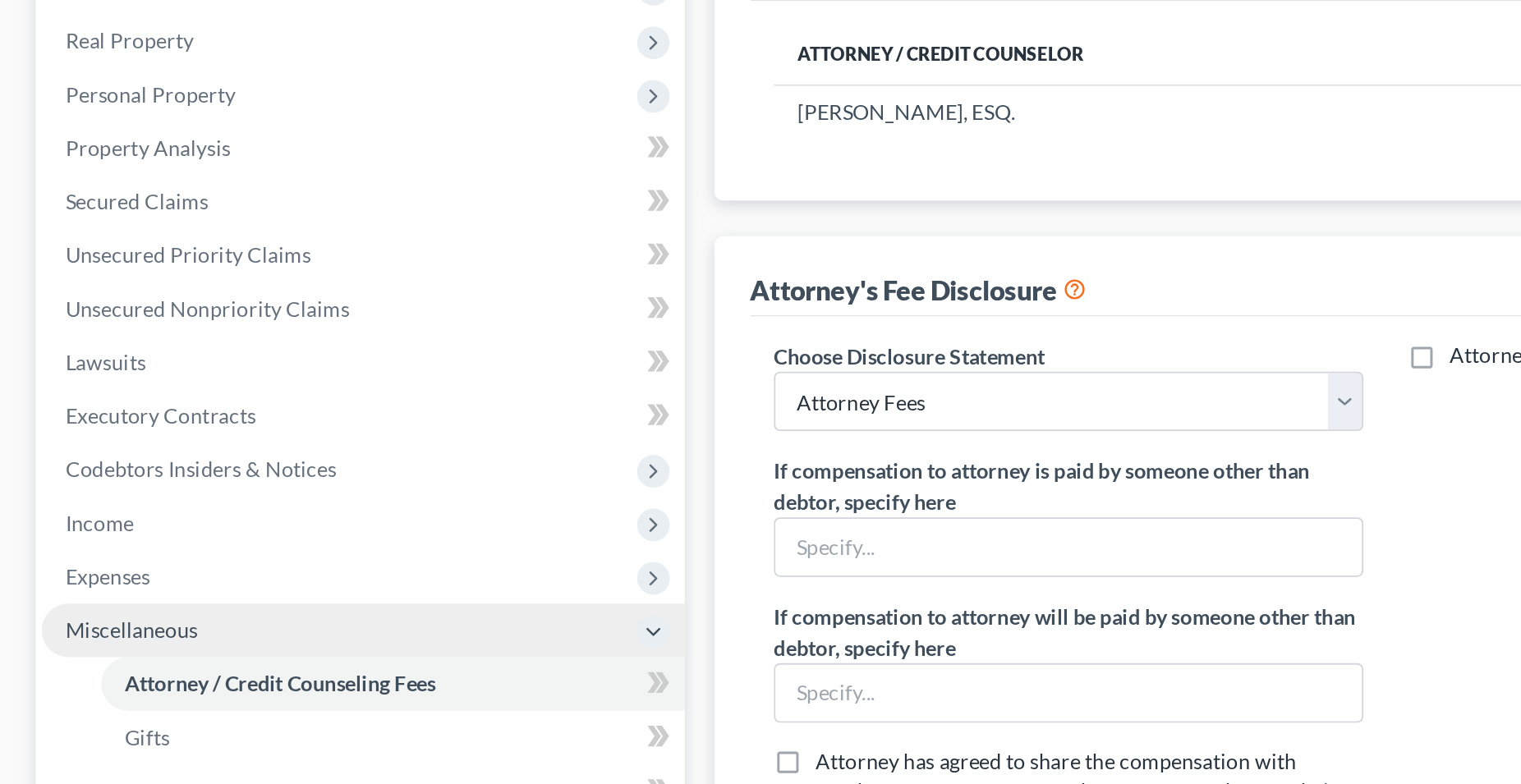
click at [104, 603] on span "Miscellaneous" at bounding box center [72, 599] width 73 height 14
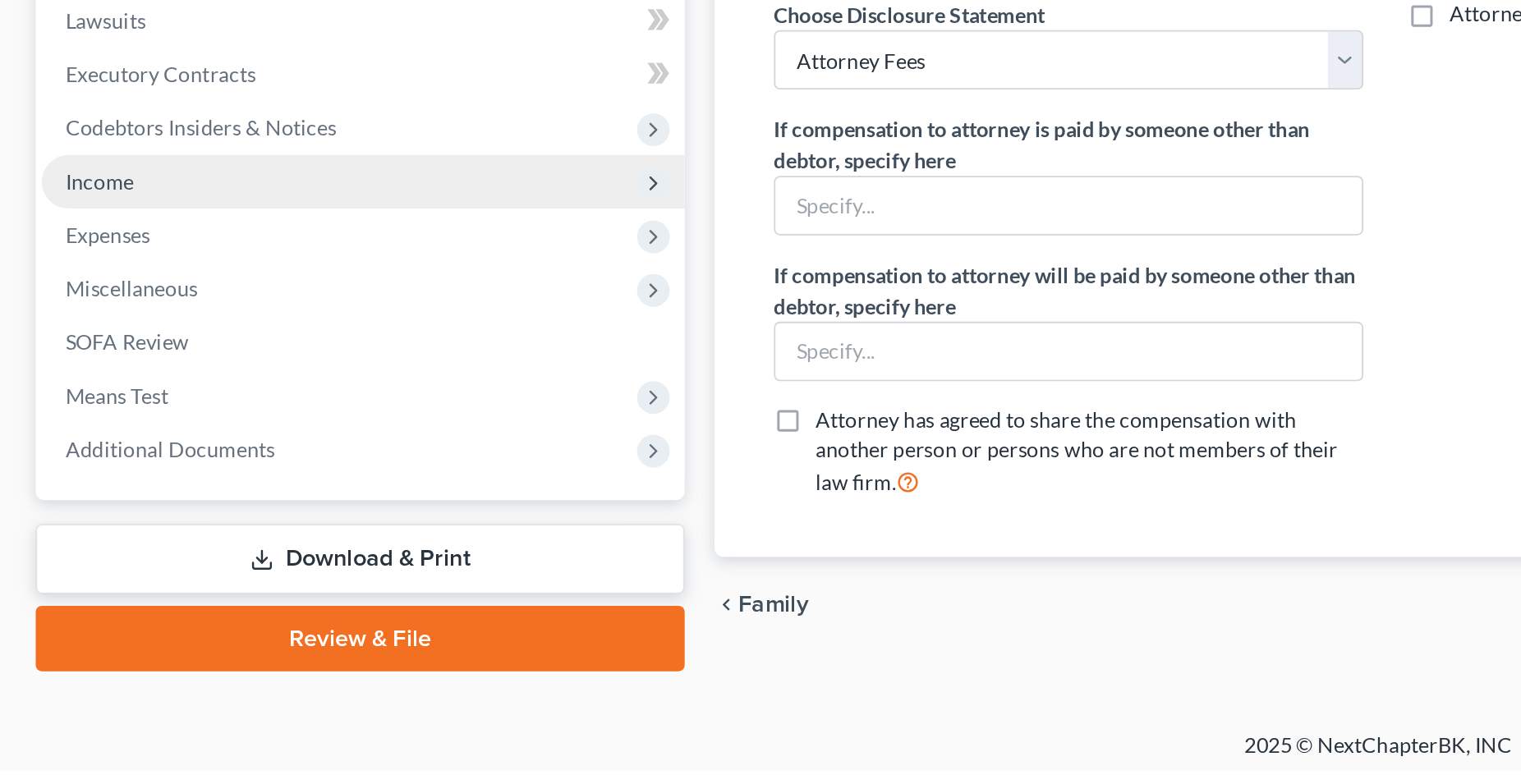
scroll to position [87, 0]
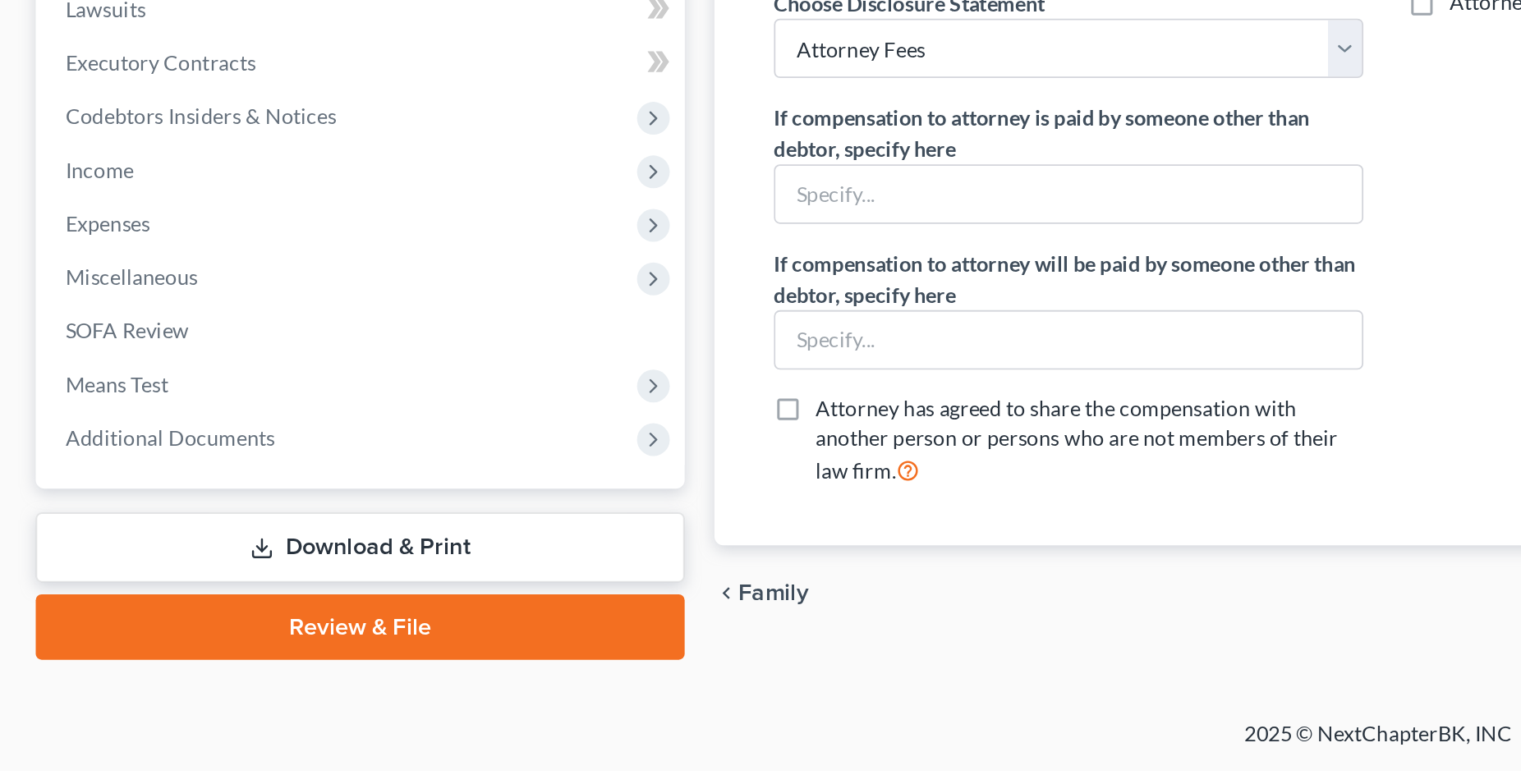
click at [200, 660] on link "Download & Print" at bounding box center [198, 662] width 358 height 39
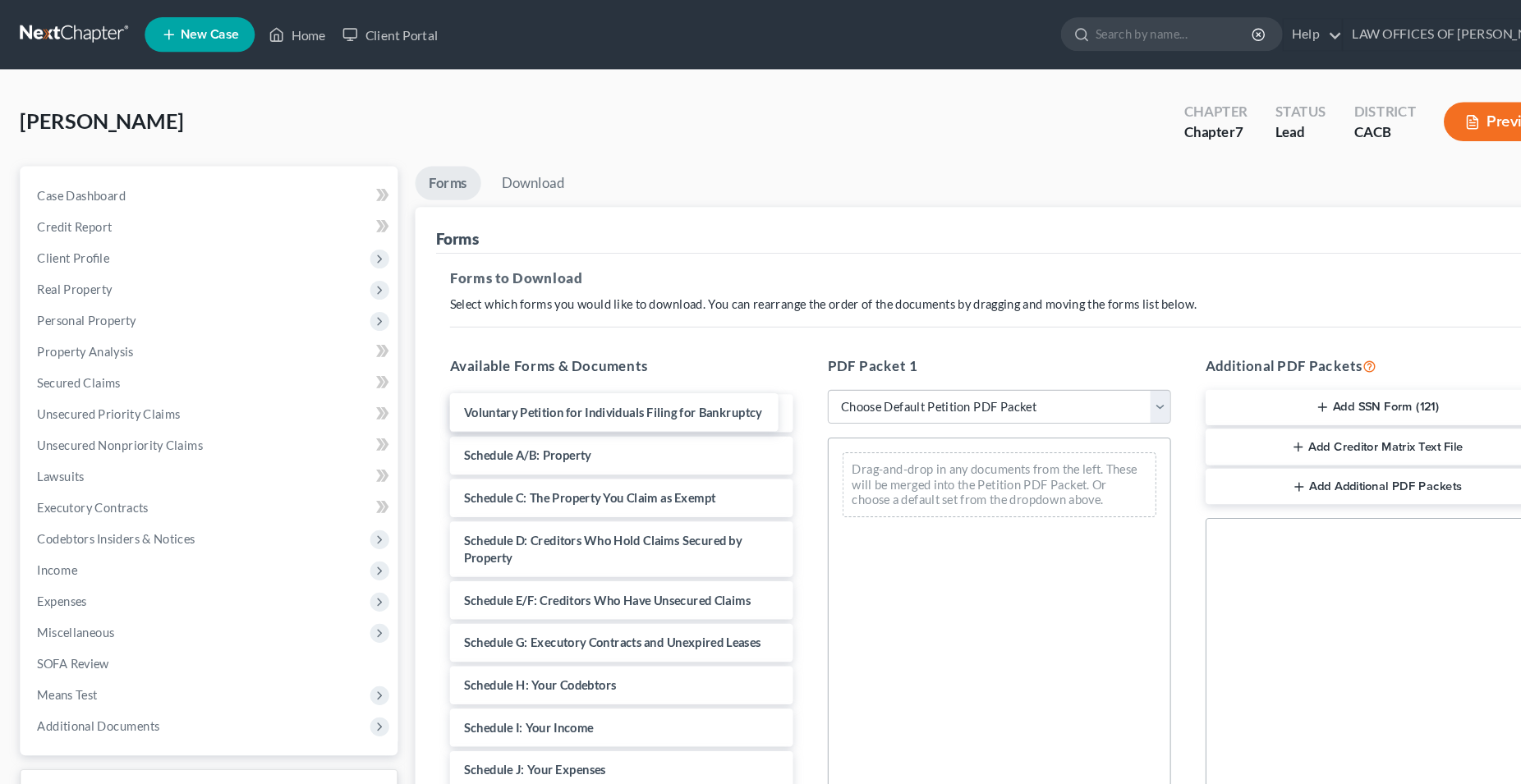
scroll to position [3, 0]
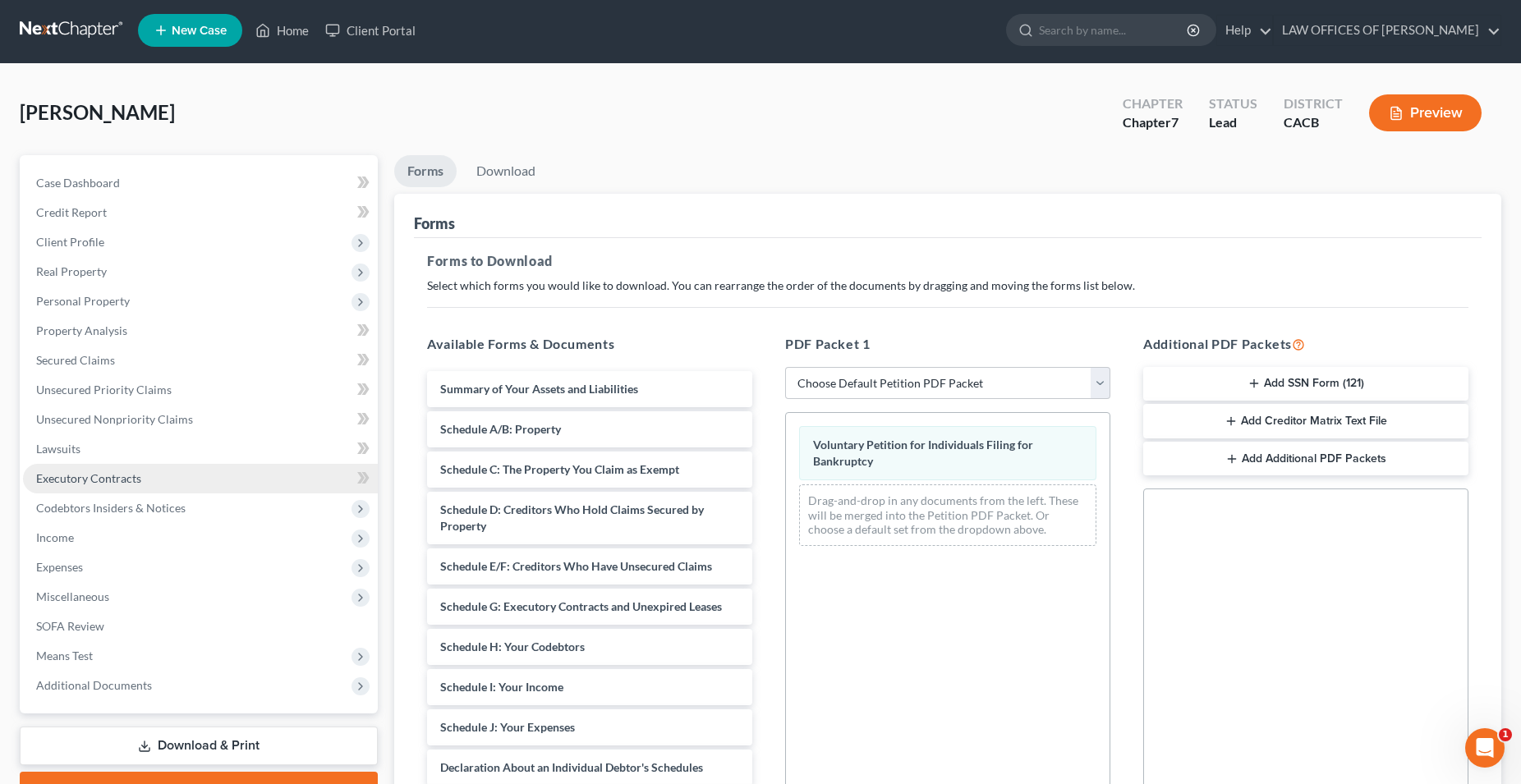
click at [140, 482] on link "Executory Contracts" at bounding box center [201, 478] width 355 height 29
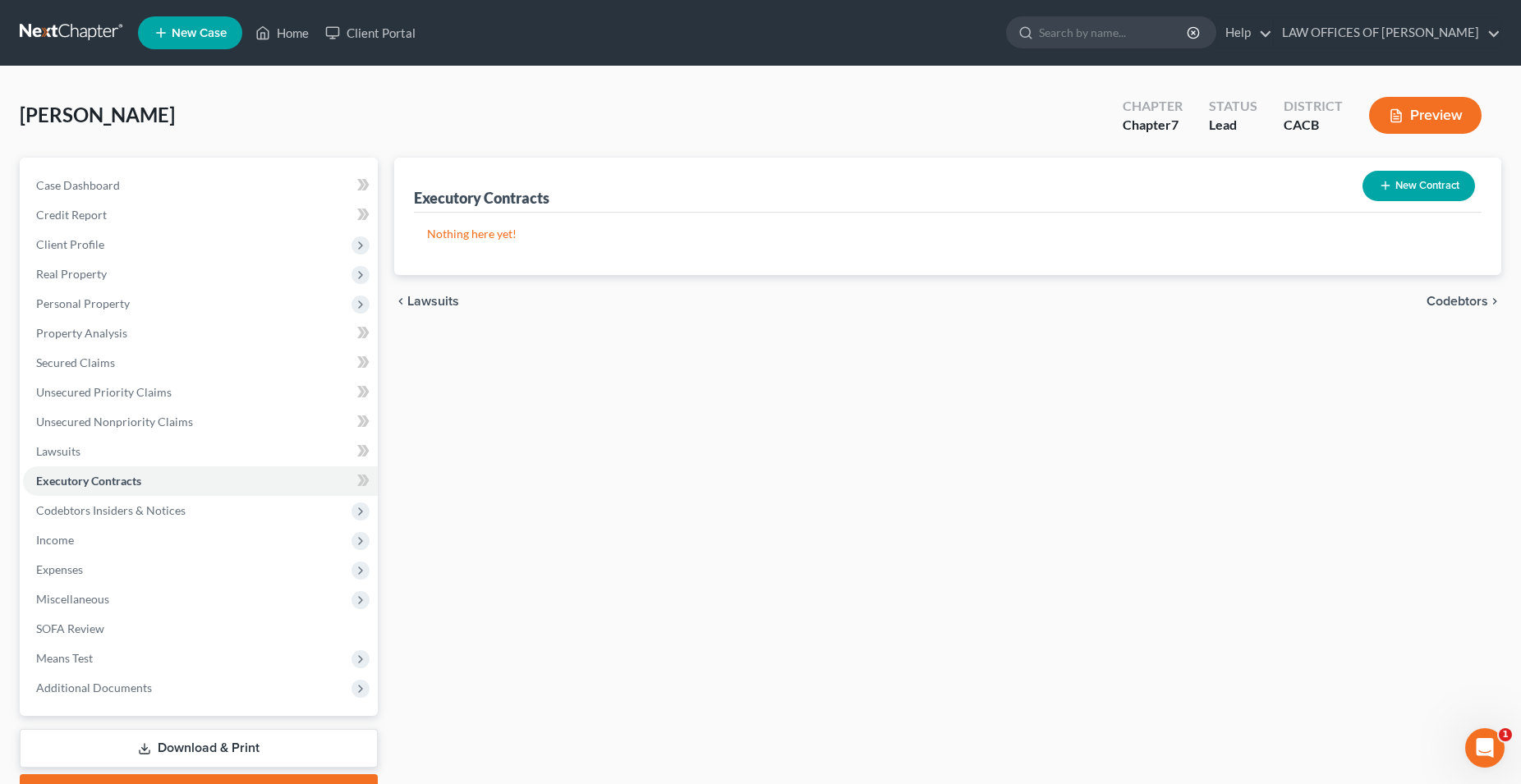
click at [212, 749] on link "Download & Print" at bounding box center [198, 748] width 358 height 39
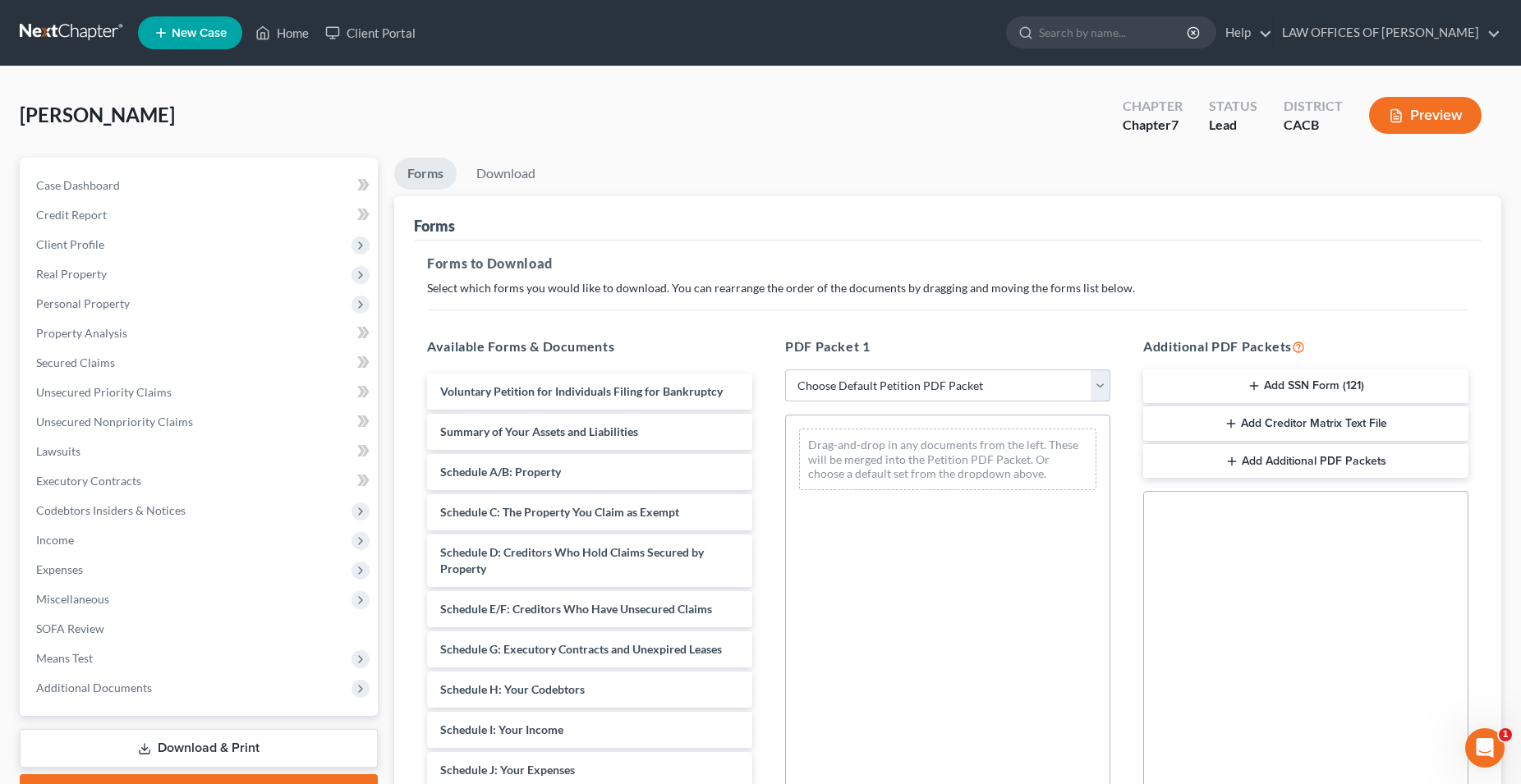
click at [785, 370] on select "Choose Default Petition PDF Packet Complete Bankruptcy Petition (all forms and …" at bounding box center [947, 386] width 325 height 33
select select "0"
click option "Complete Bankruptcy Petition (all forms and schedules)" at bounding box center [0, 0] width 0 height 0
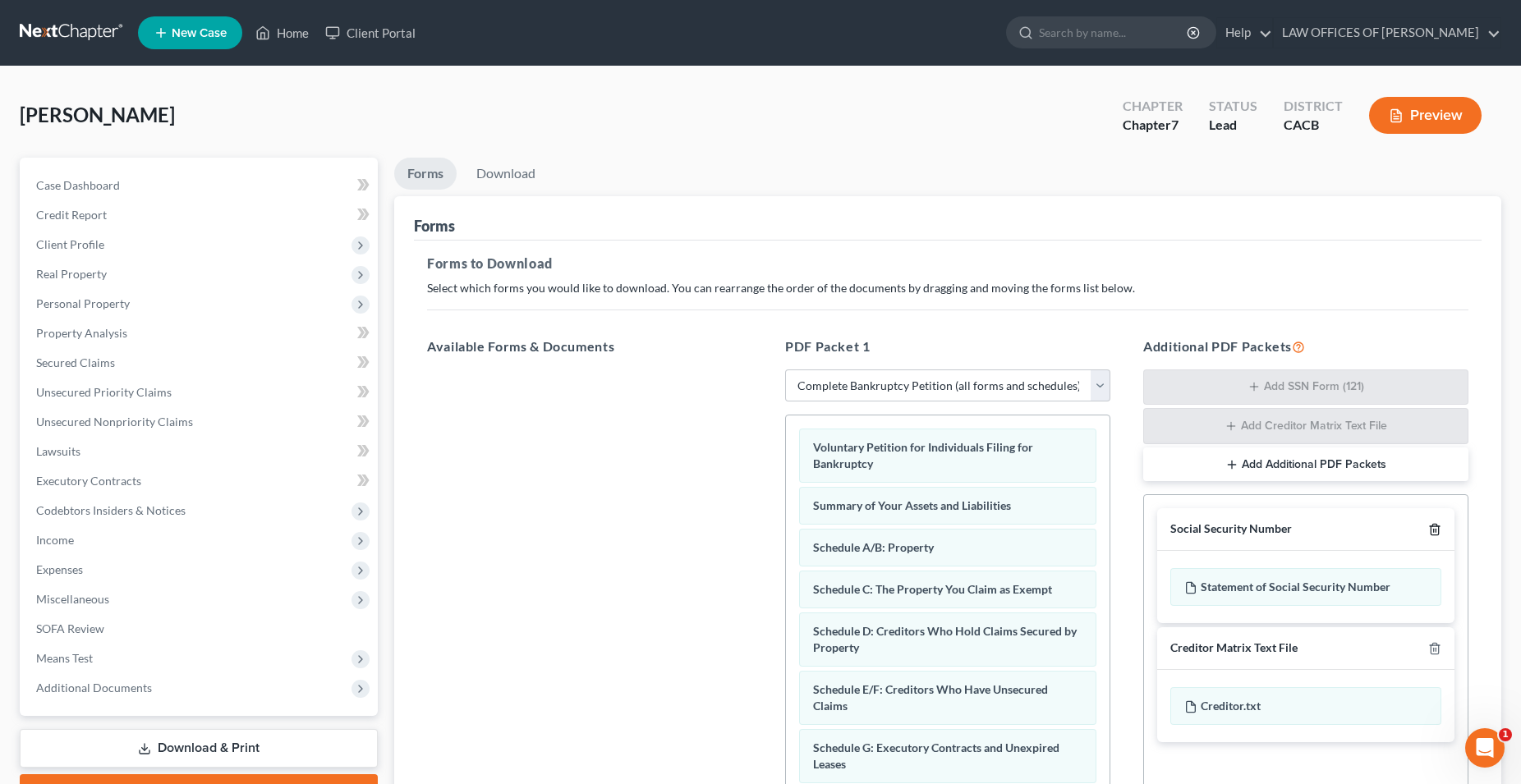
click at [1435, 532] on line "button" at bounding box center [1435, 531] width 0 height 3
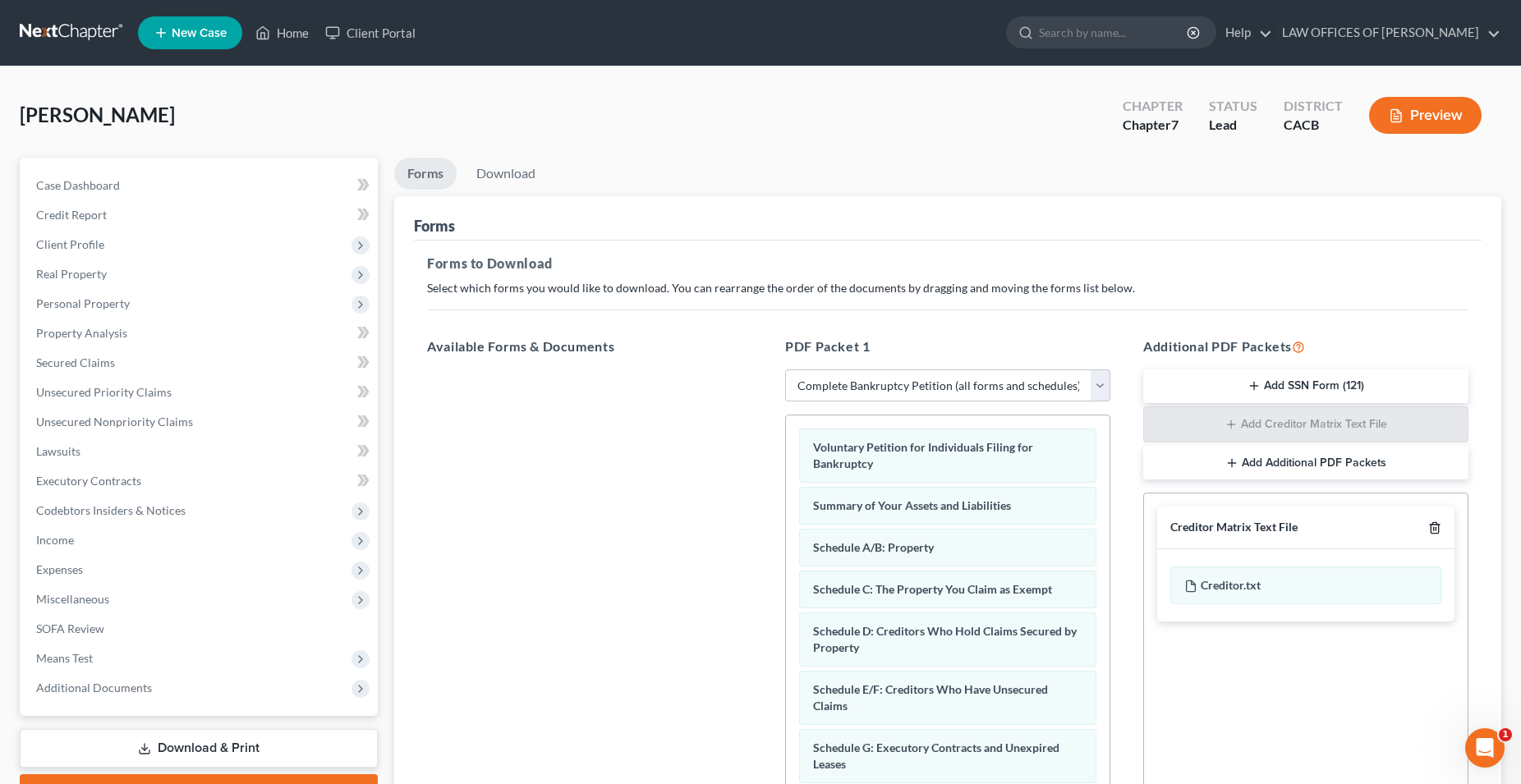
click at [1435, 532] on icon "button" at bounding box center [1436, 528] width 14 height 14
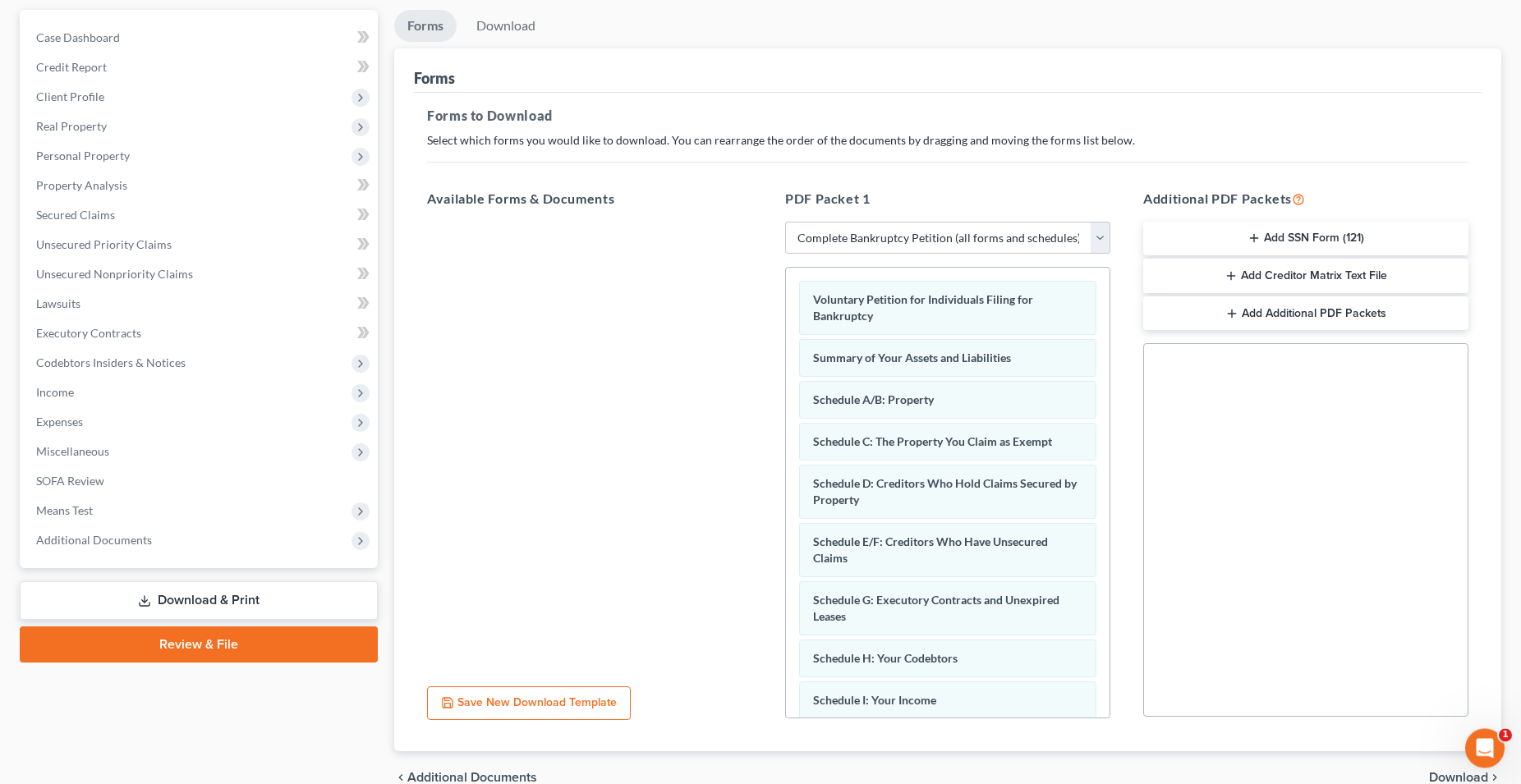
scroll to position [229, 0]
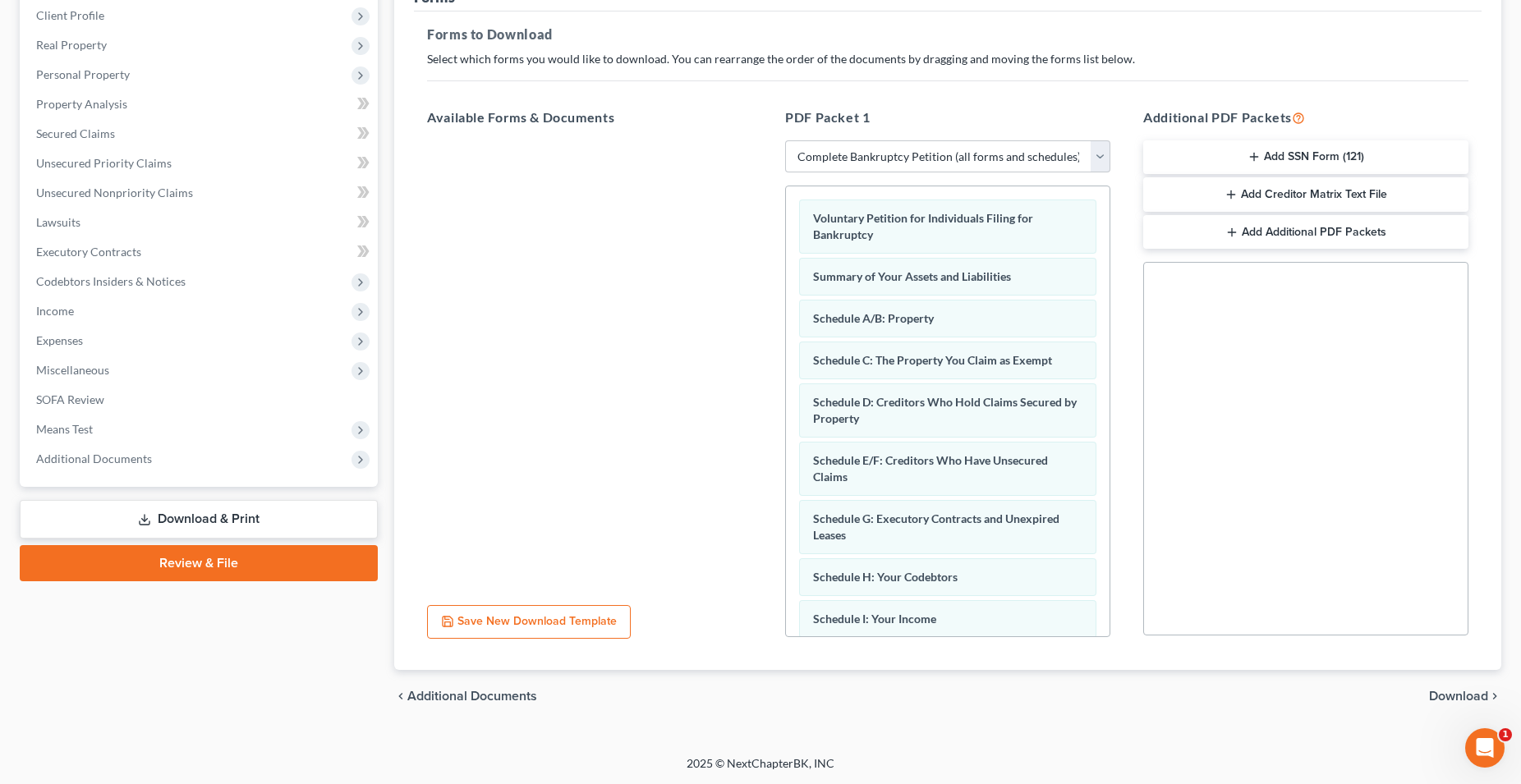
click at [1439, 697] on span "Download" at bounding box center [1458, 697] width 59 height 14
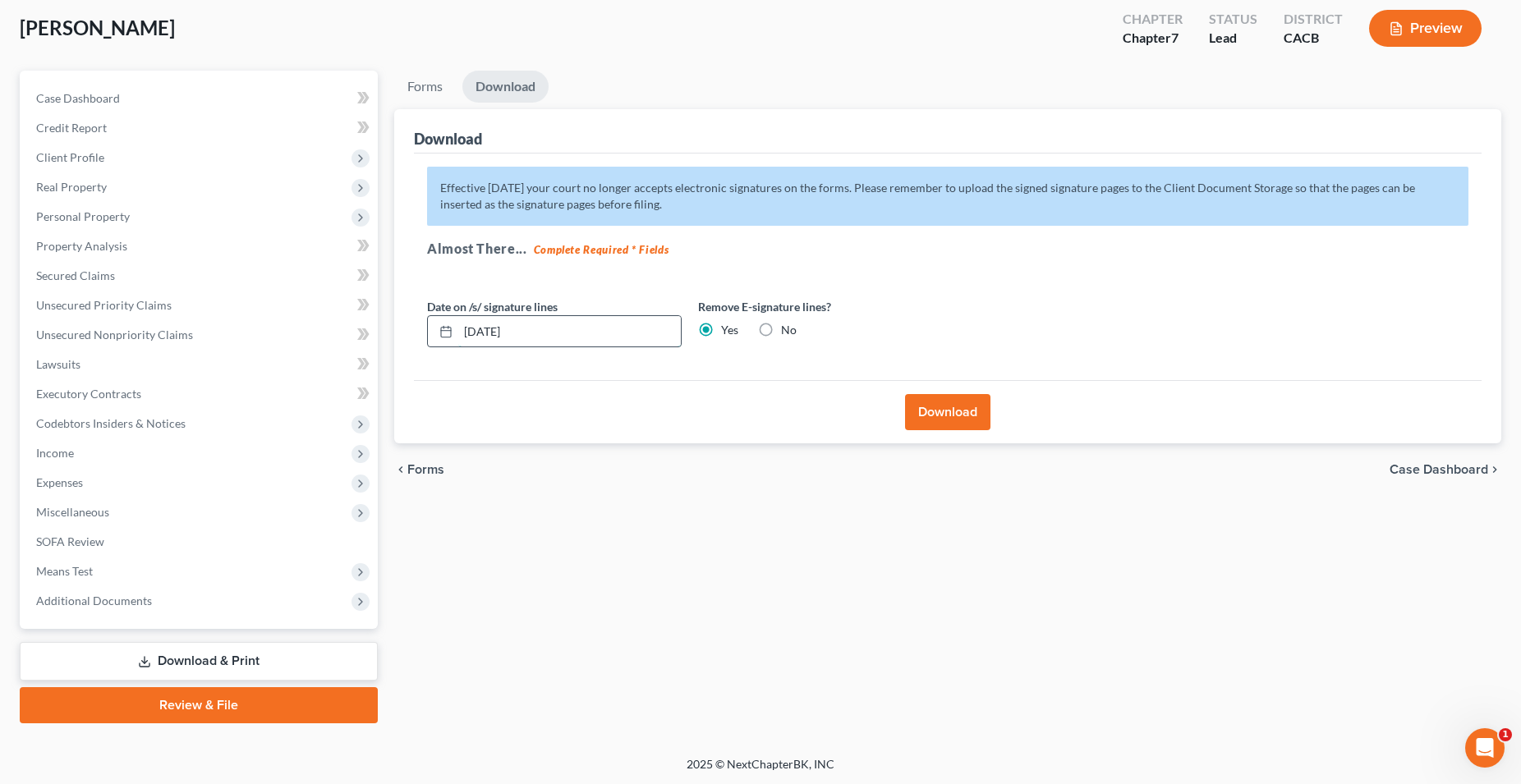
drag, startPoint x: 612, startPoint y: 327, endPoint x: 441, endPoint y: 334, distance: 171.1
click at [458, 334] on input "09/17/2025" at bounding box center [569, 332] width 222 height 31
click at [948, 420] on button "Download" at bounding box center [948, 411] width 85 height 36
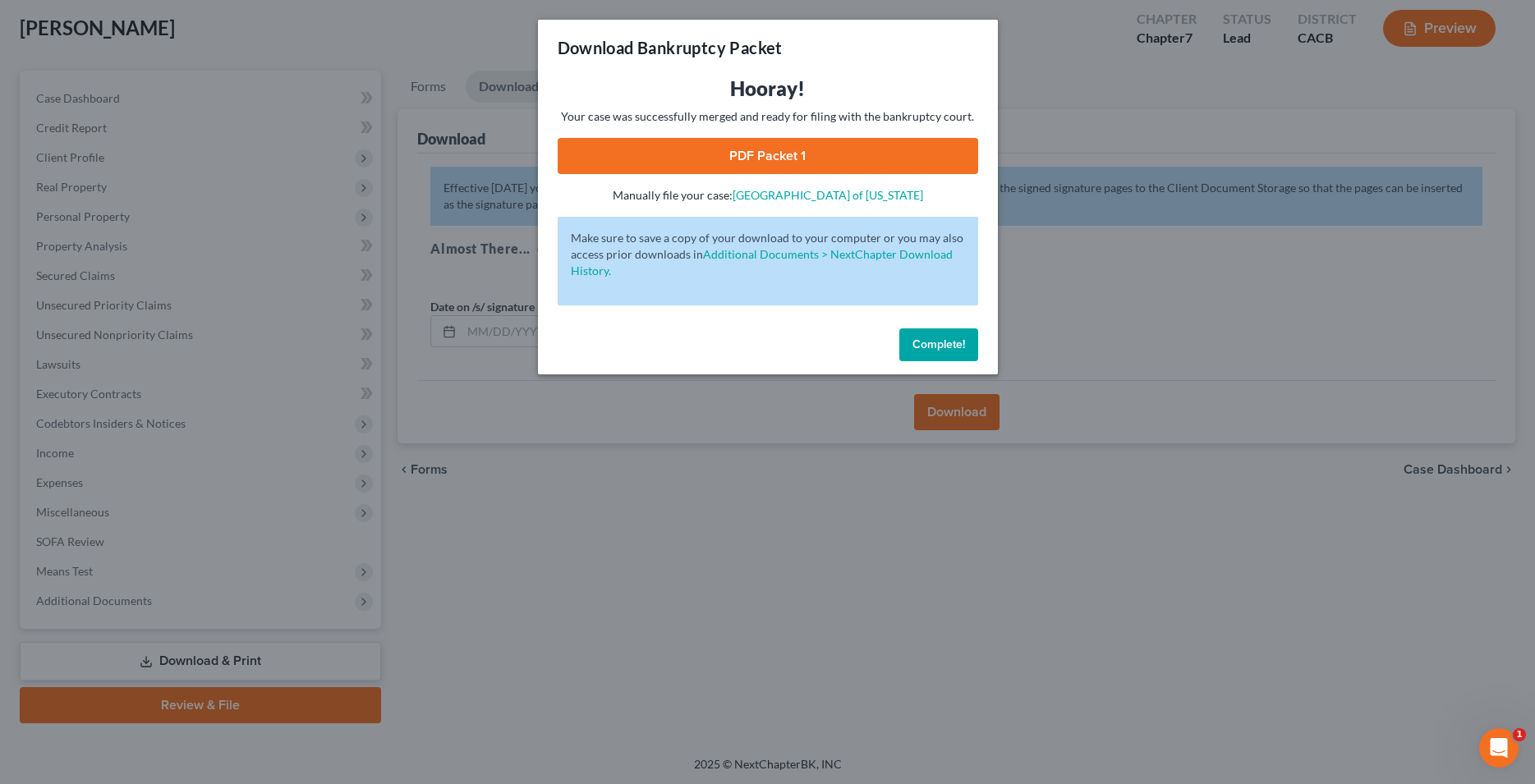
click at [748, 158] on link "PDF Packet 1" at bounding box center [768, 155] width 420 height 36
click at [927, 343] on span "Complete!" at bounding box center [938, 344] width 52 height 14
